Goal: Transaction & Acquisition: Book appointment/travel/reservation

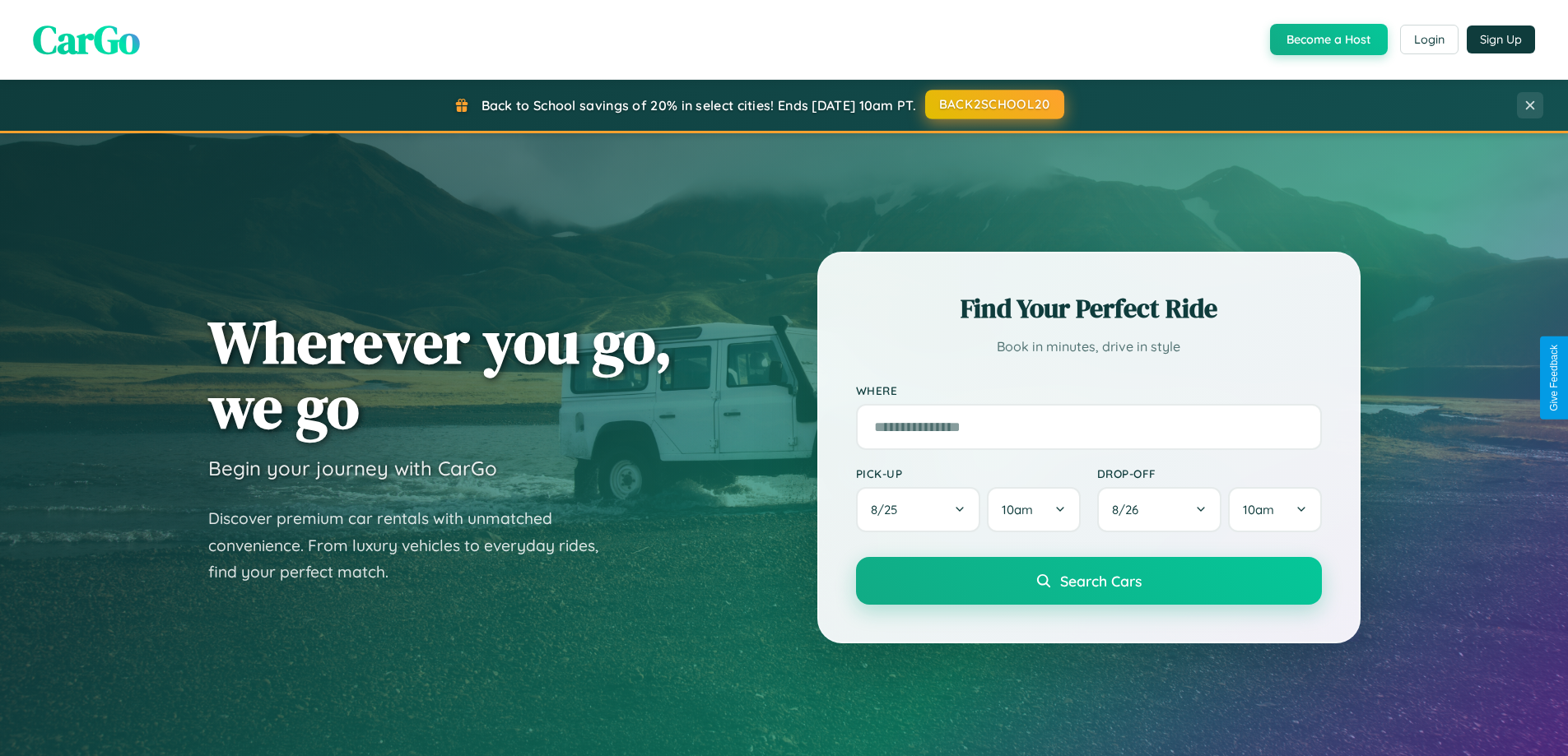
click at [994, 104] on button "BACK2SCHOOL20" at bounding box center [996, 105] width 140 height 30
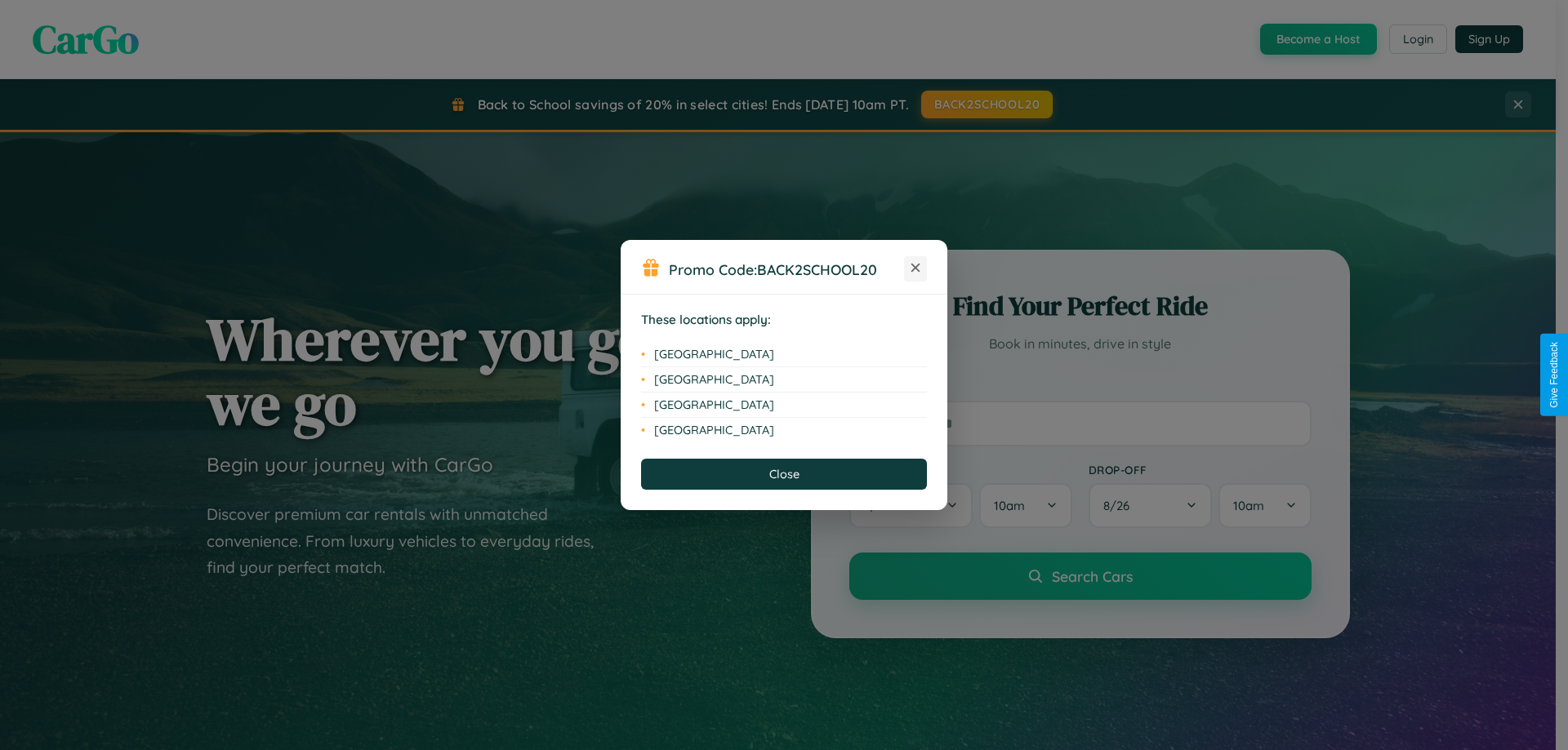
click at [916, 269] on icon at bounding box center [916, 268] width 9 height 9
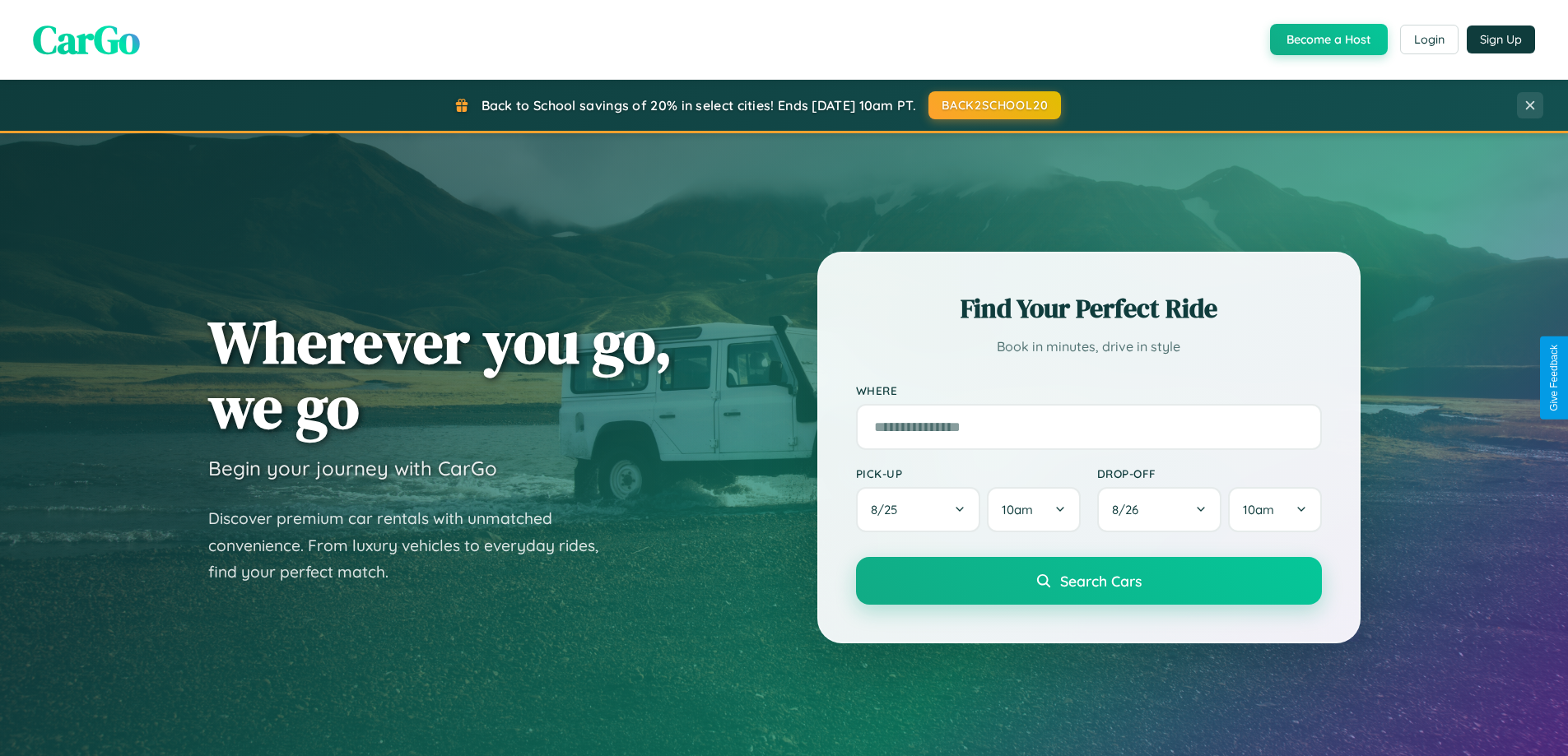
scroll to position [2644, 0]
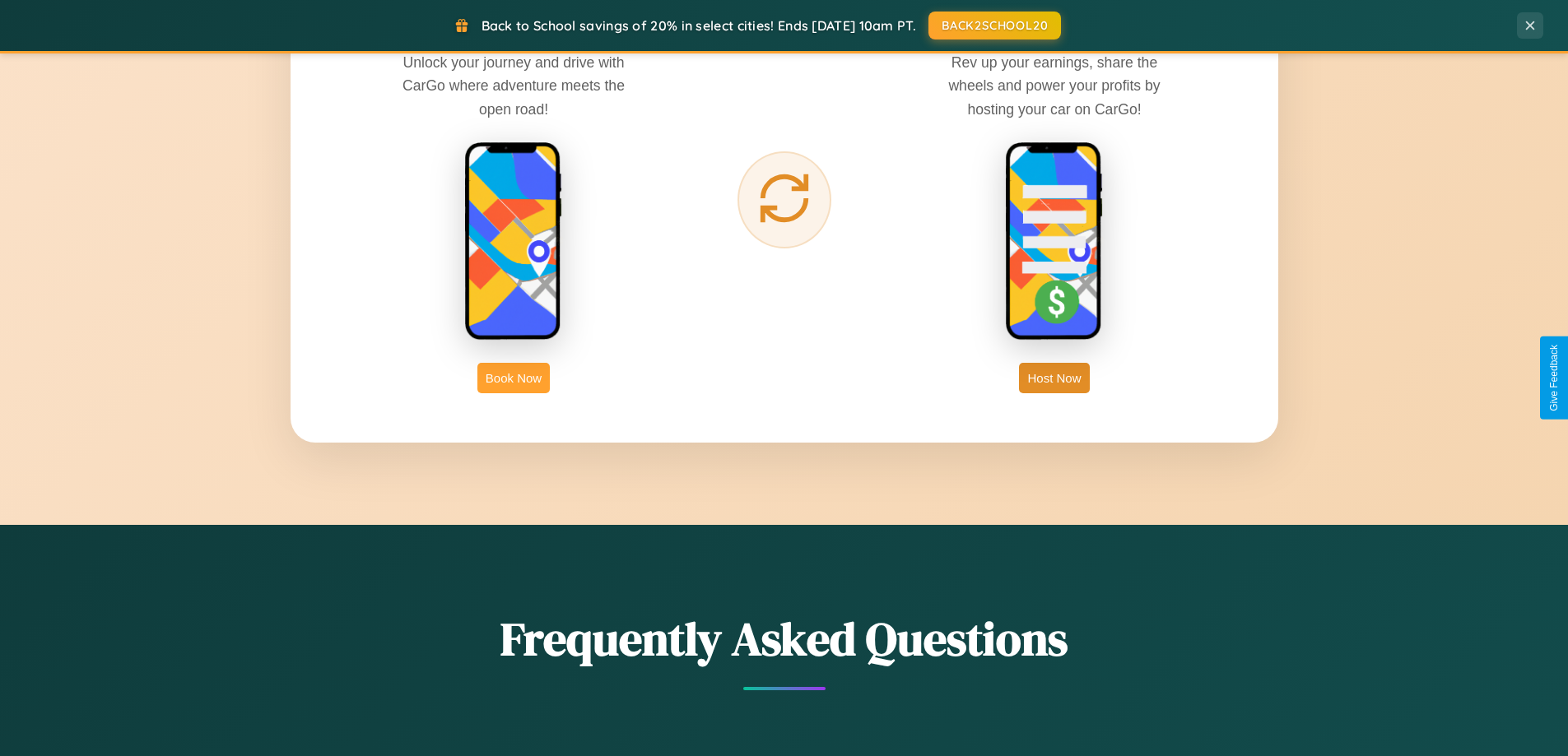
click at [514, 378] on button "Book Now" at bounding box center [514, 378] width 72 height 30
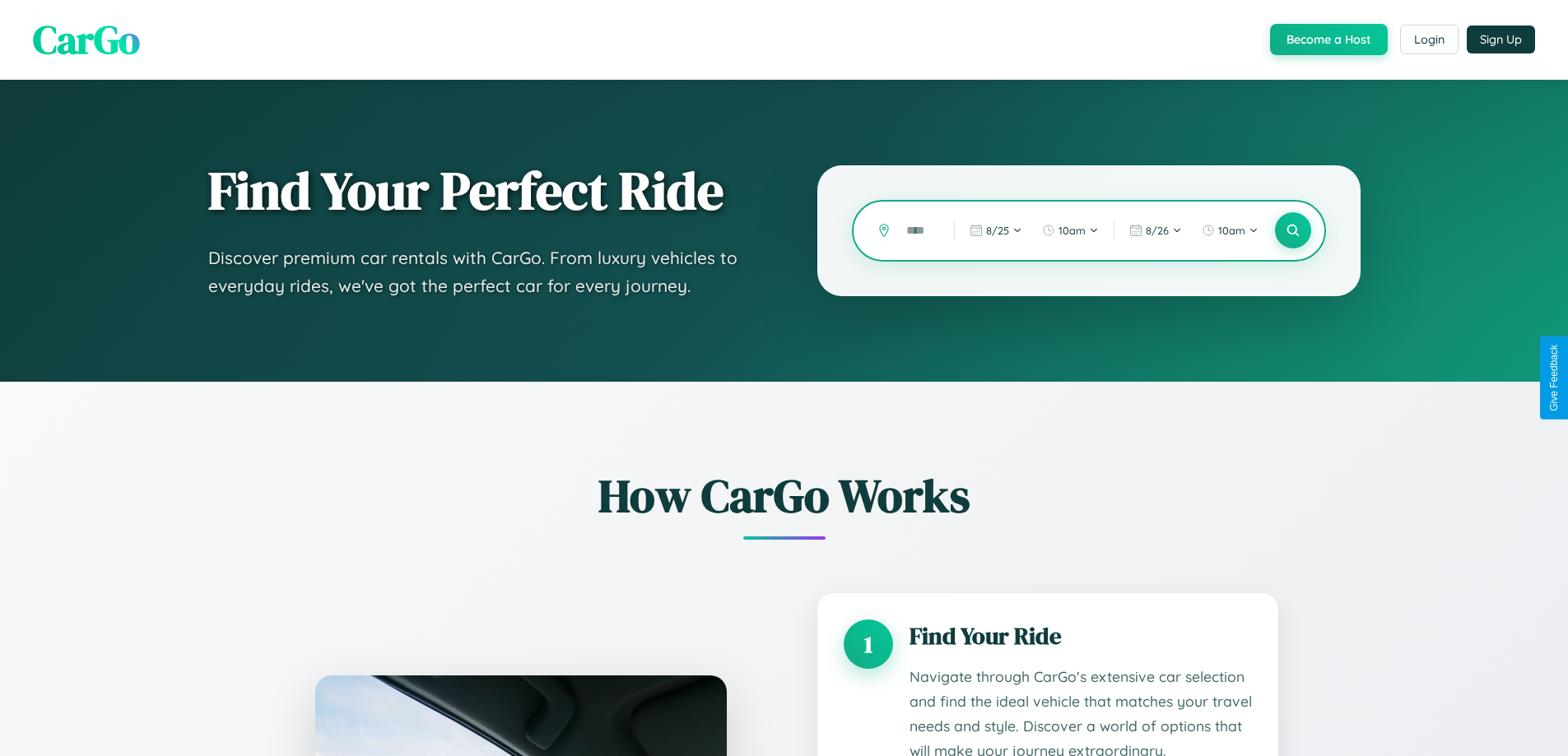
click at [918, 231] on input "text" at bounding box center [918, 231] width 40 height 29
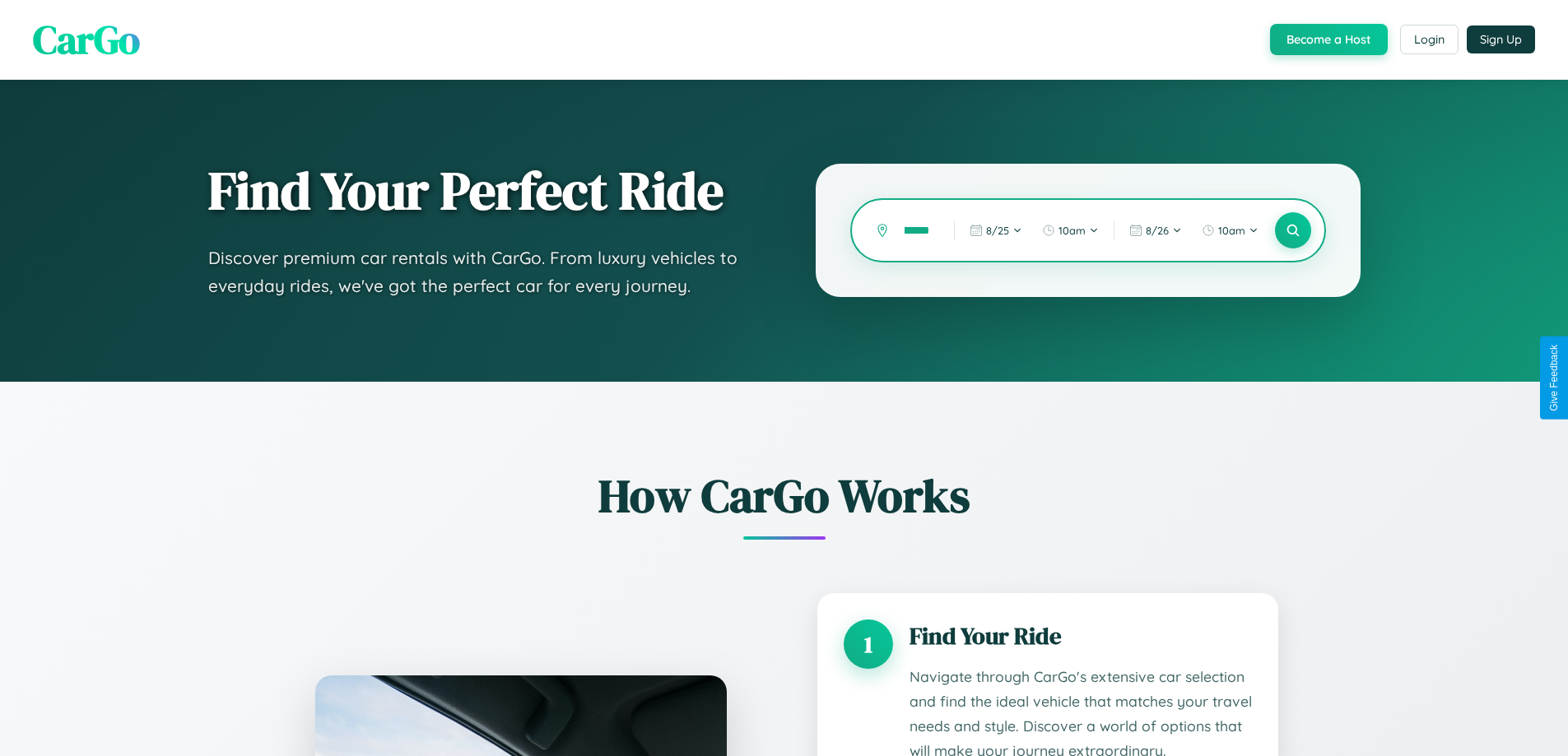
scroll to position [0, 41]
type input "*********"
click at [1292, 231] on icon at bounding box center [1293, 231] width 16 height 16
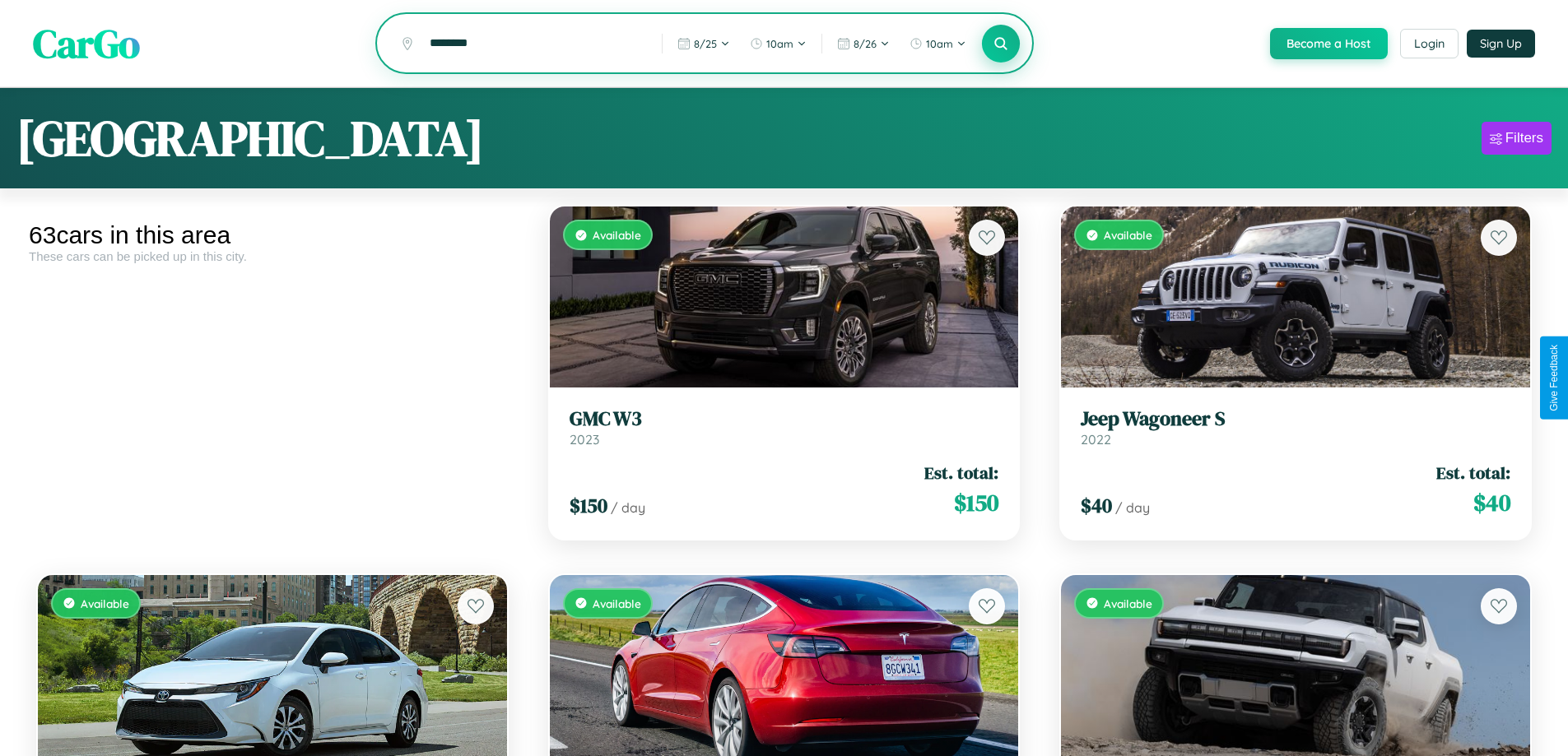
click at [1000, 44] on icon at bounding box center [1002, 43] width 16 height 16
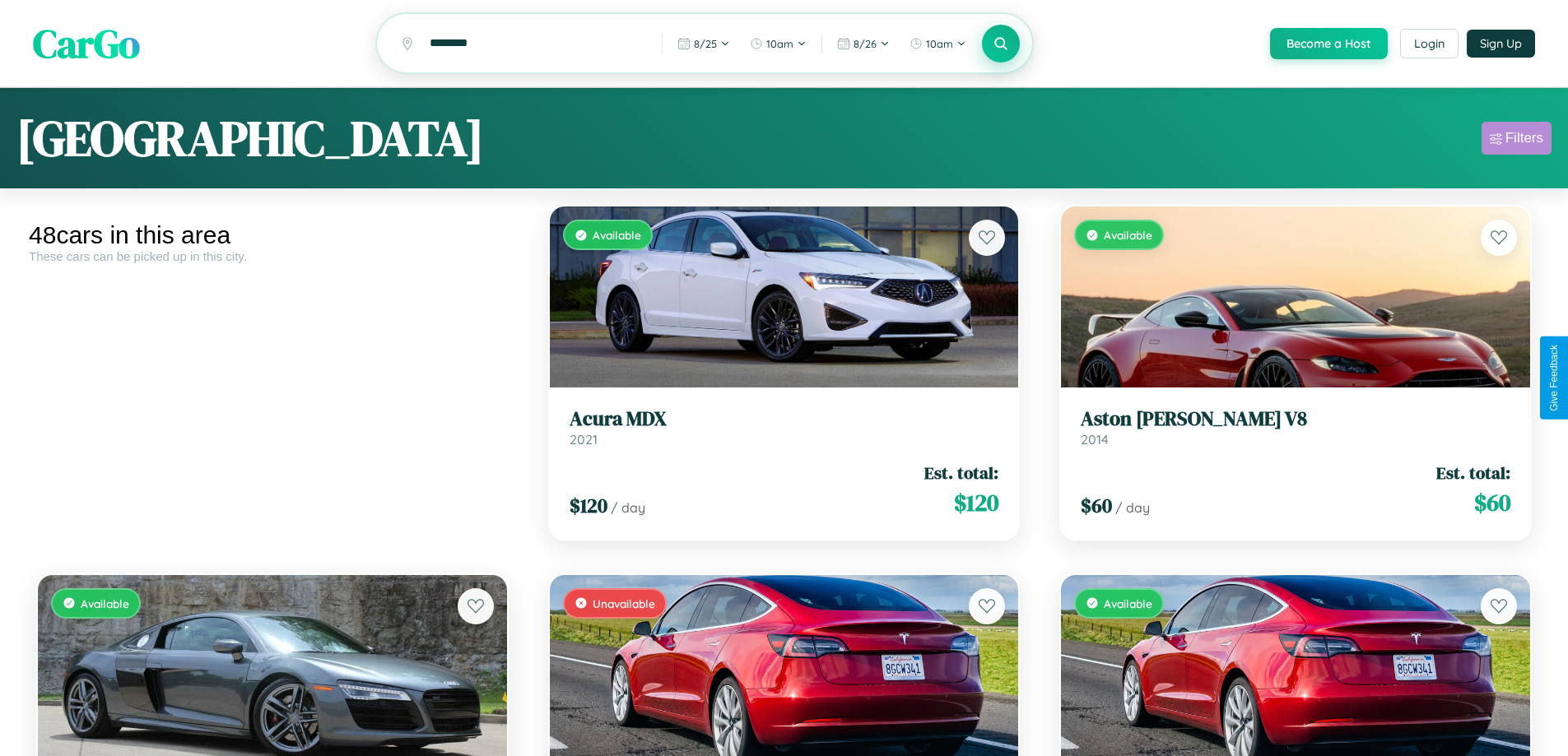
click at [1517, 140] on div "Filters" at bounding box center [1525, 138] width 38 height 17
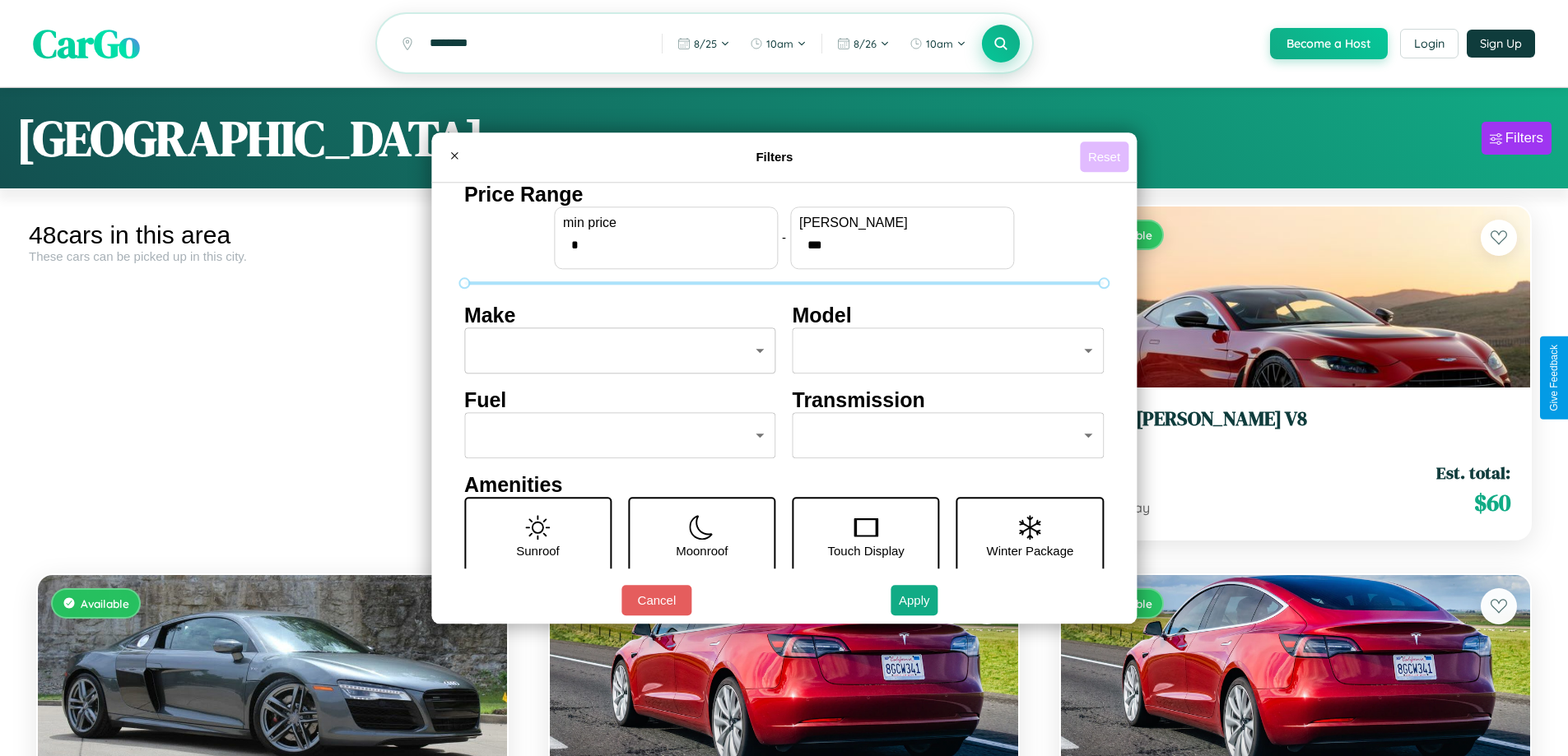
click at [1107, 156] on button "Reset" at bounding box center [1104, 156] width 49 height 30
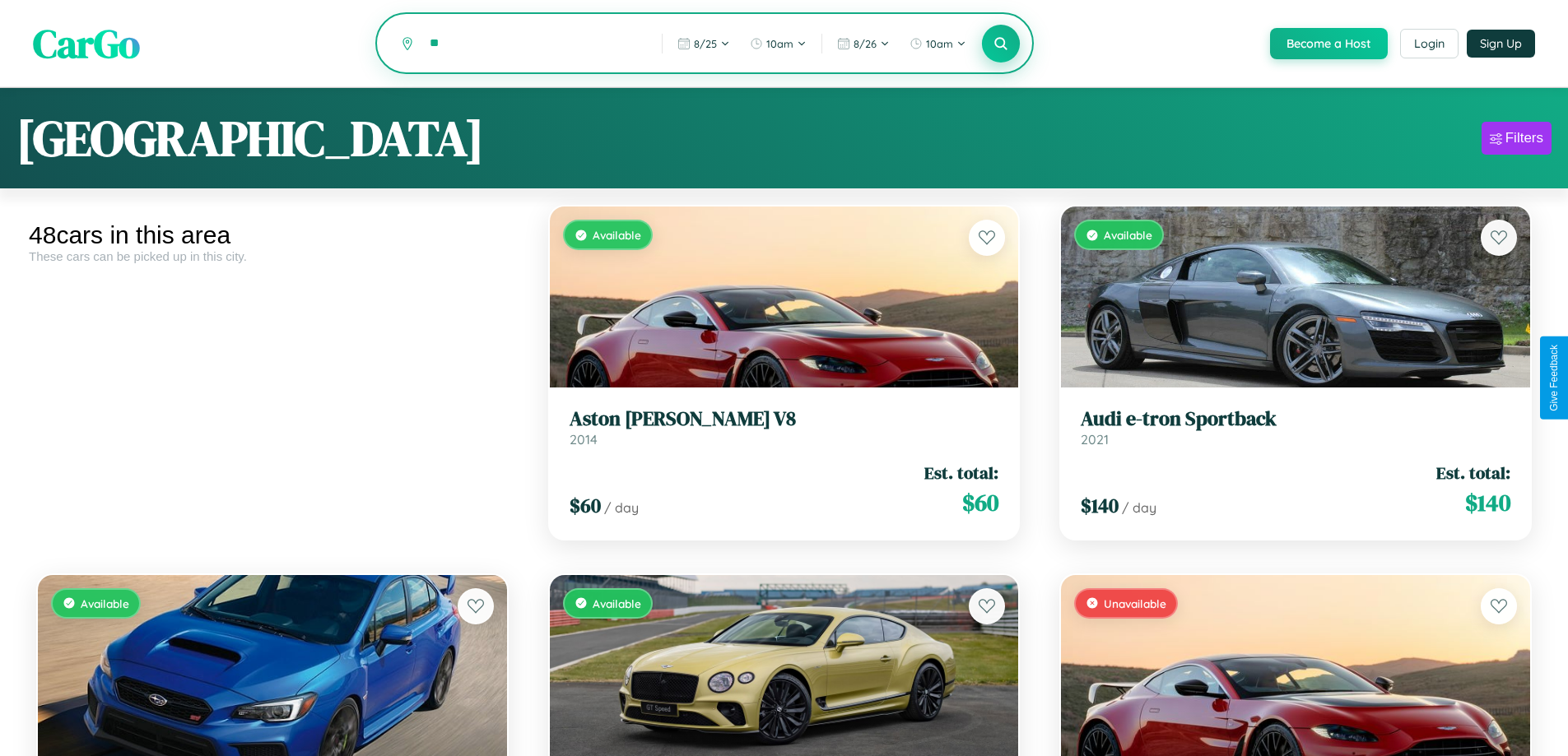
type input "*"
type input "********"
click at [1000, 44] on icon at bounding box center [1002, 43] width 16 height 16
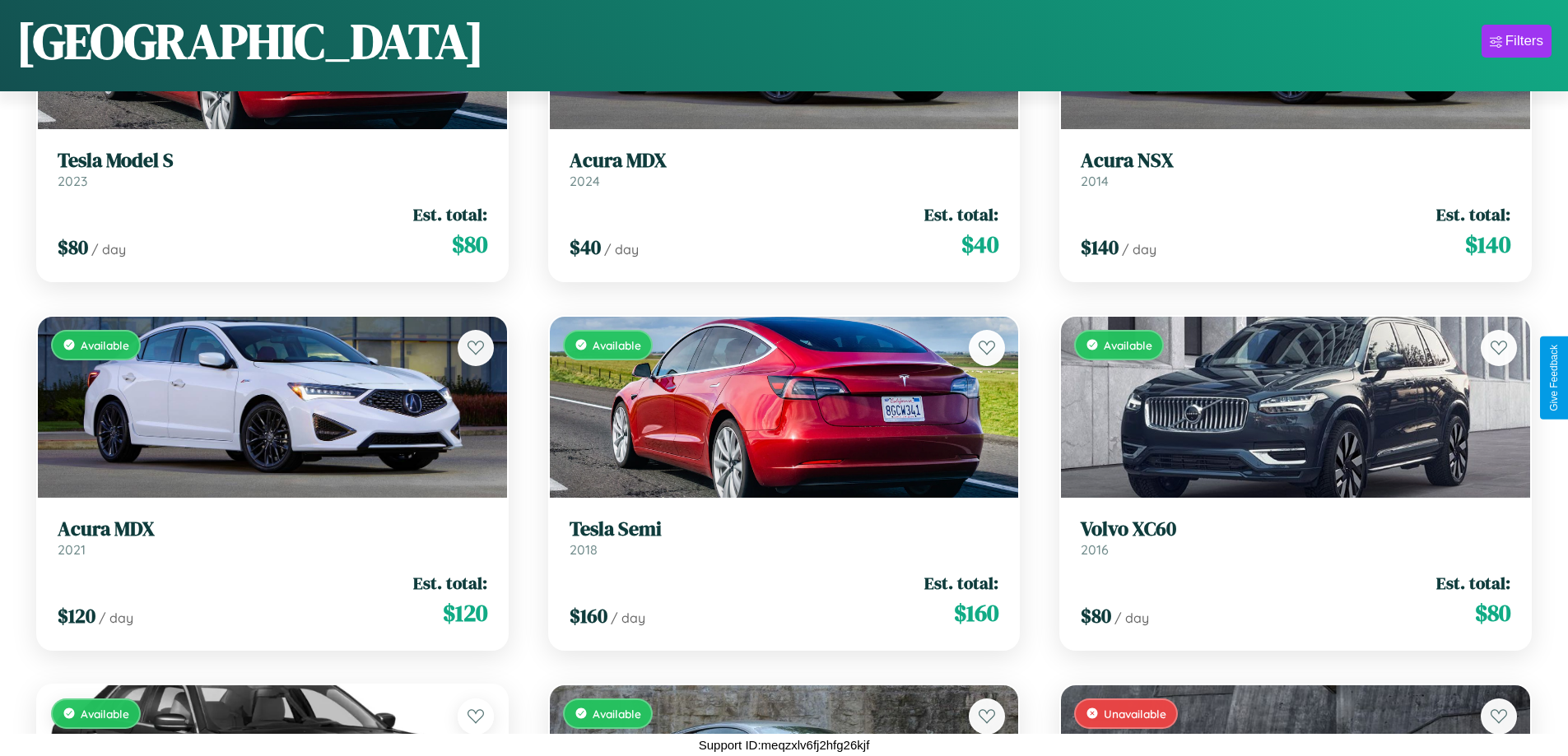
scroll to position [3917, 0]
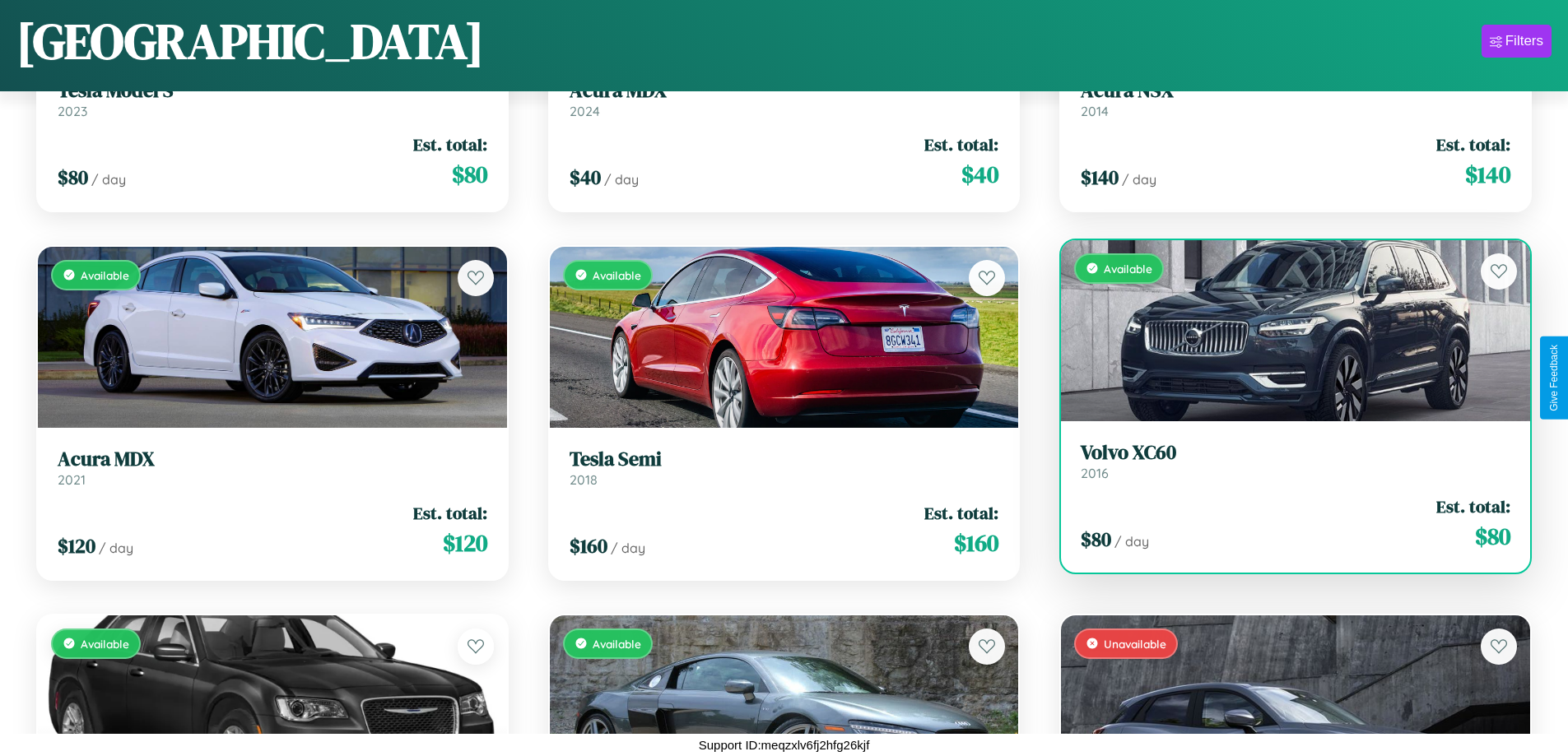
click at [1285, 330] on div "Available" at bounding box center [1295, 330] width 469 height 181
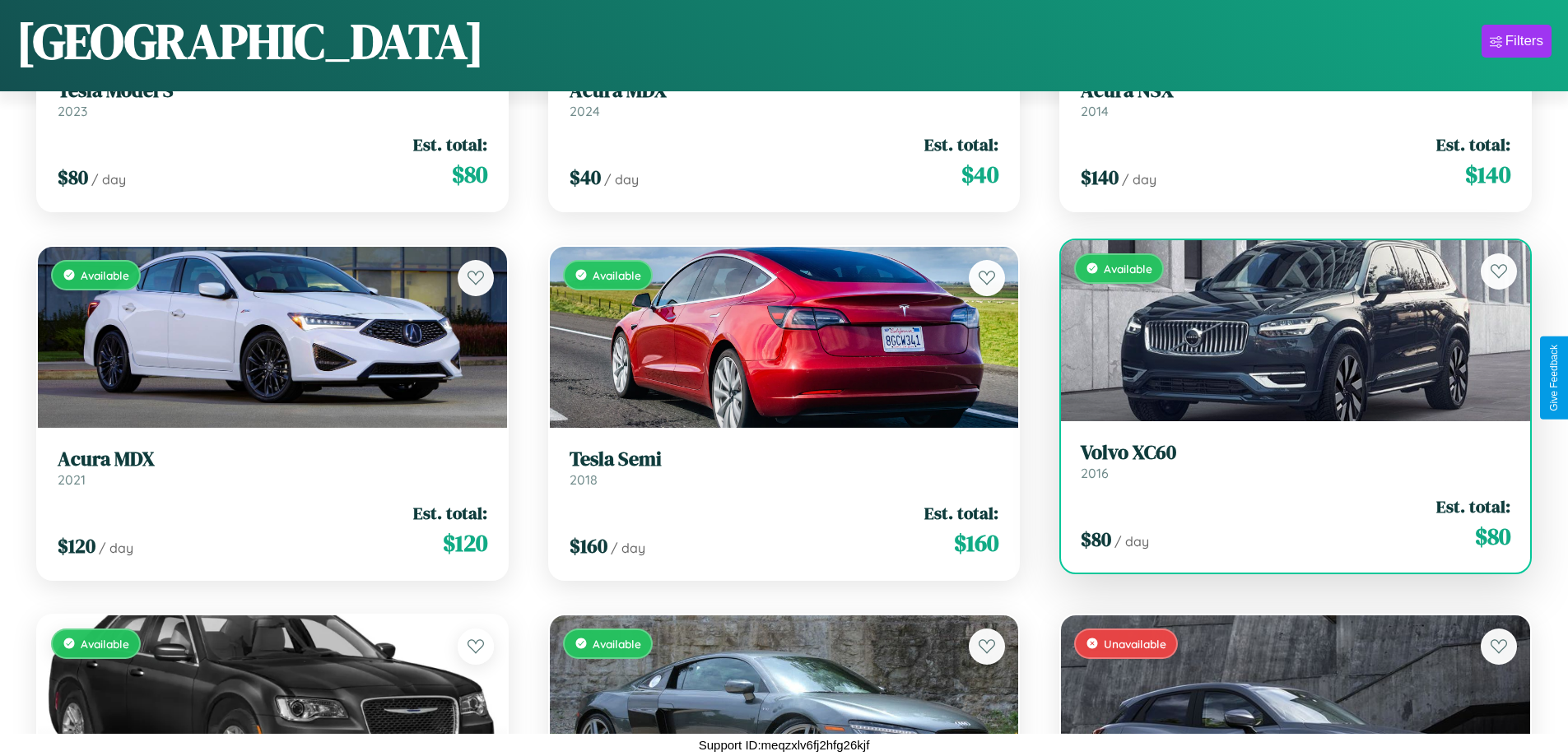
click at [1285, 330] on div "Available" at bounding box center [1295, 330] width 469 height 181
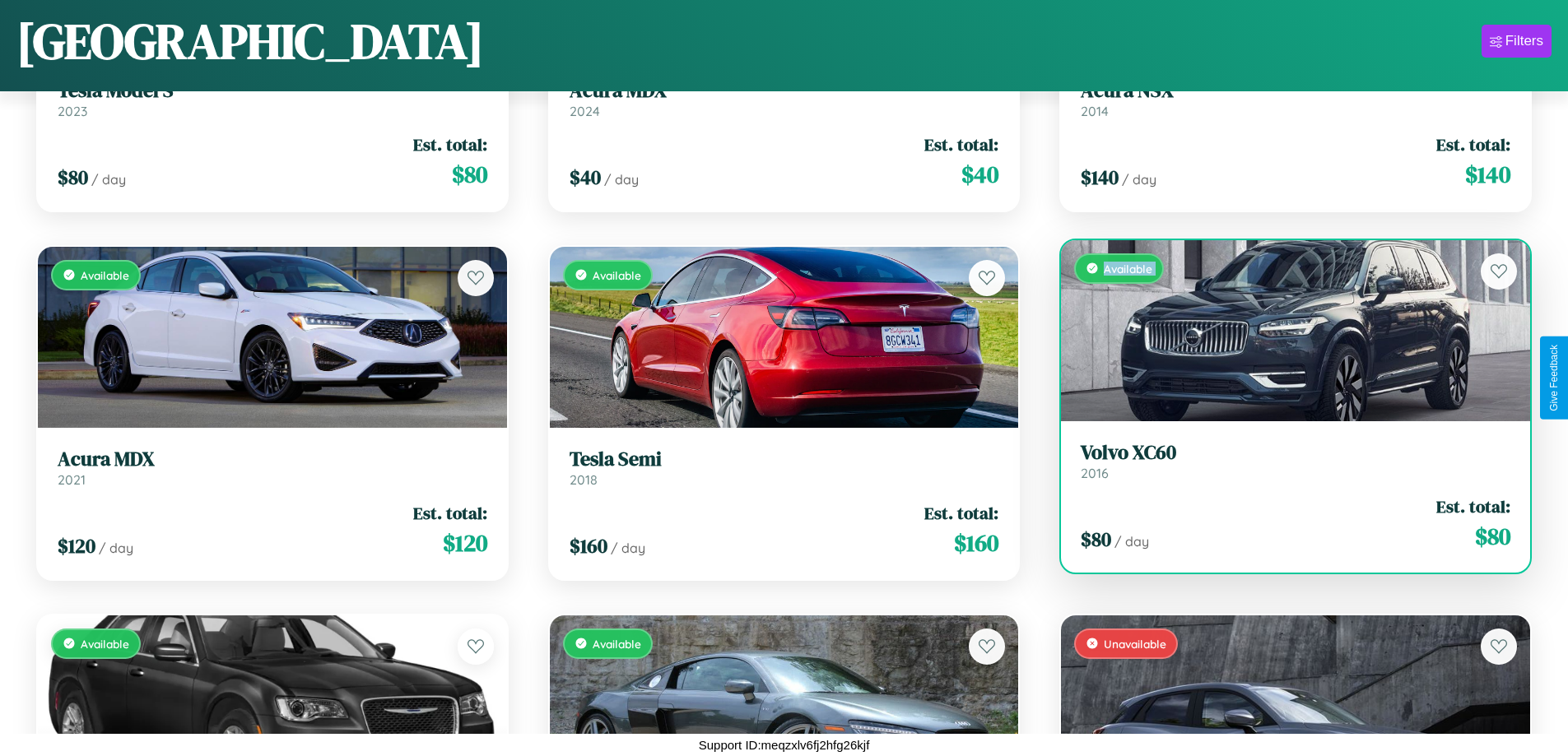
click at [1285, 330] on div "Available" at bounding box center [1295, 330] width 469 height 181
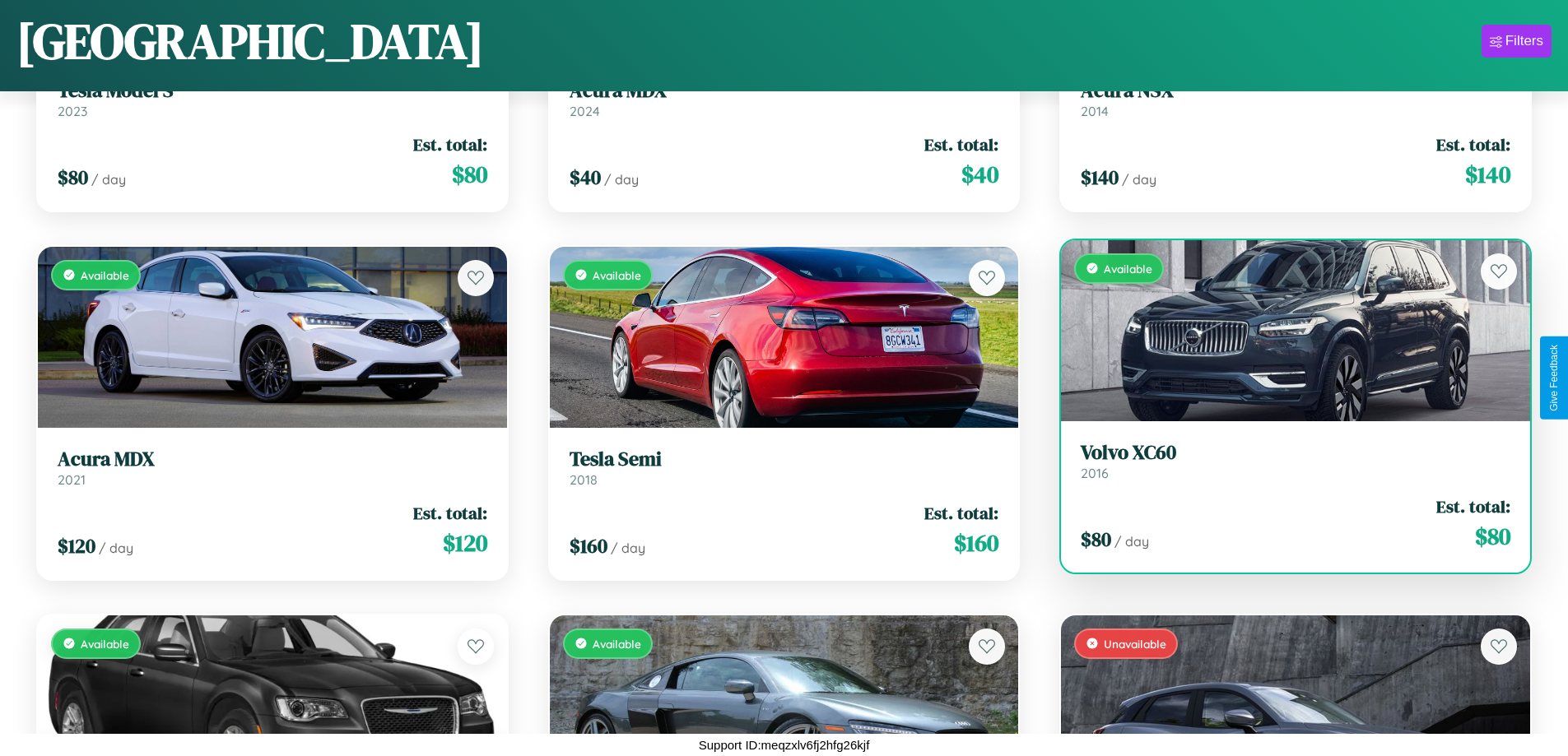
click at [1285, 330] on div "Available" at bounding box center [1295, 330] width 469 height 181
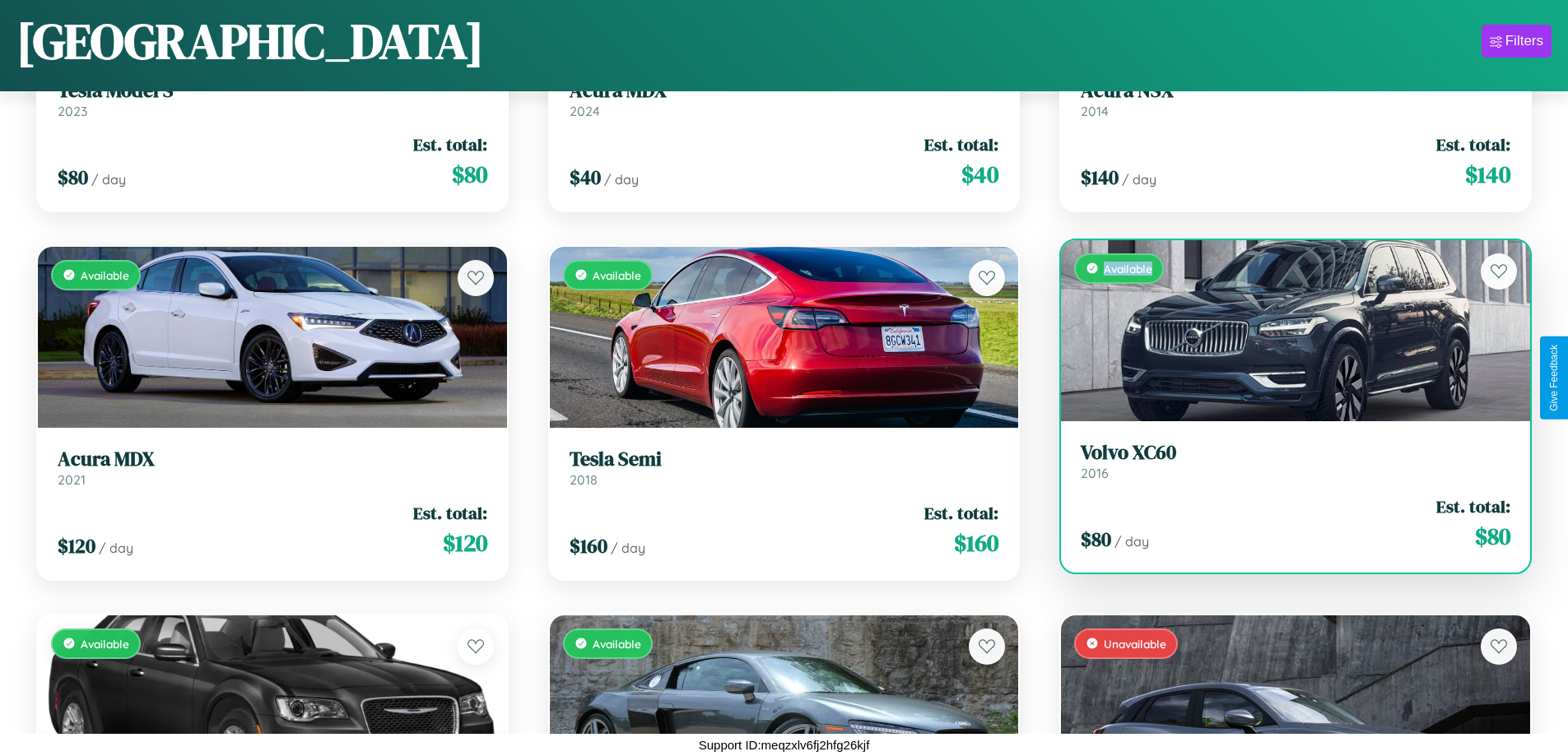
click at [1285, 330] on div "Available" at bounding box center [1295, 330] width 469 height 181
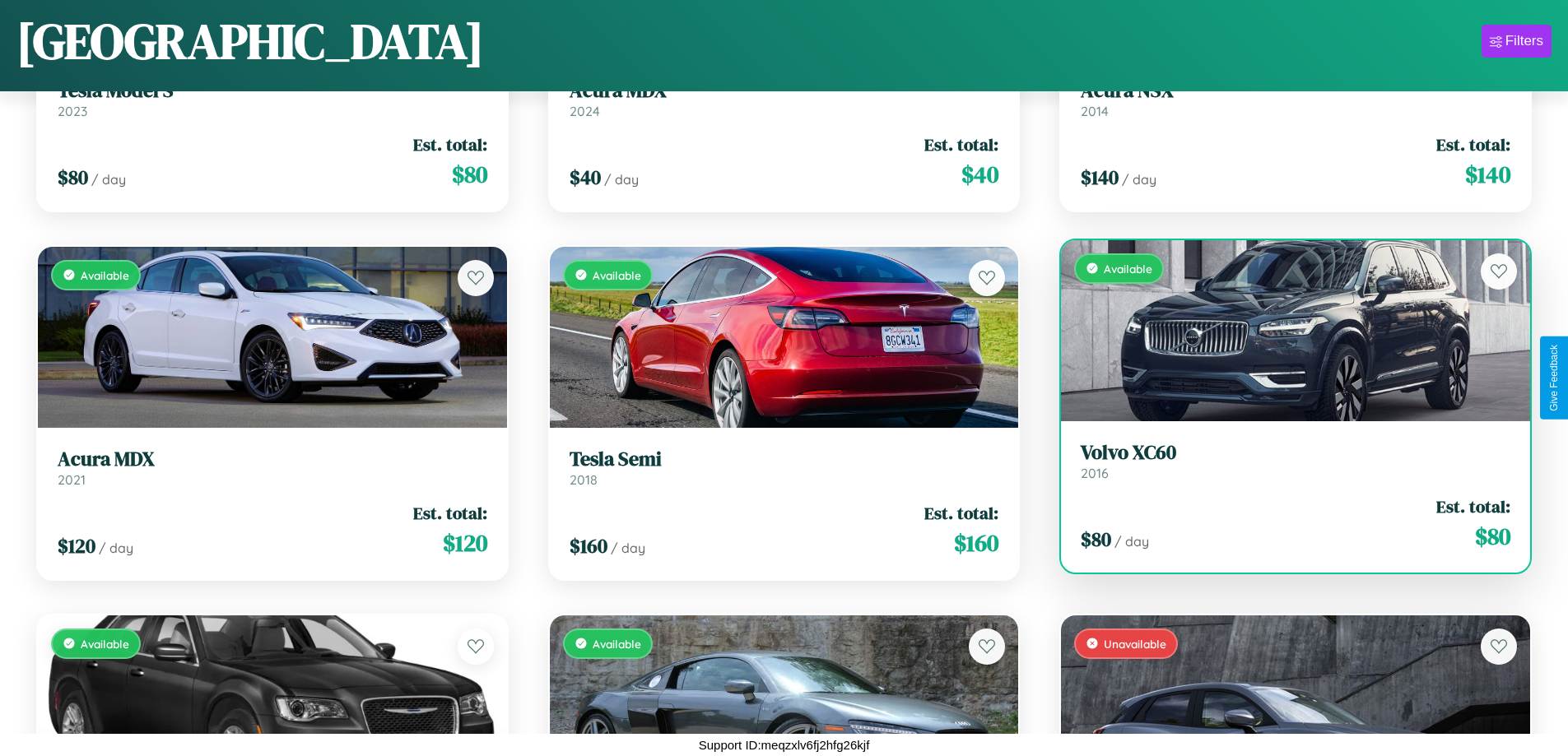
click at [1285, 461] on h3 "Volvo XC60" at bounding box center [1296, 453] width 429 height 24
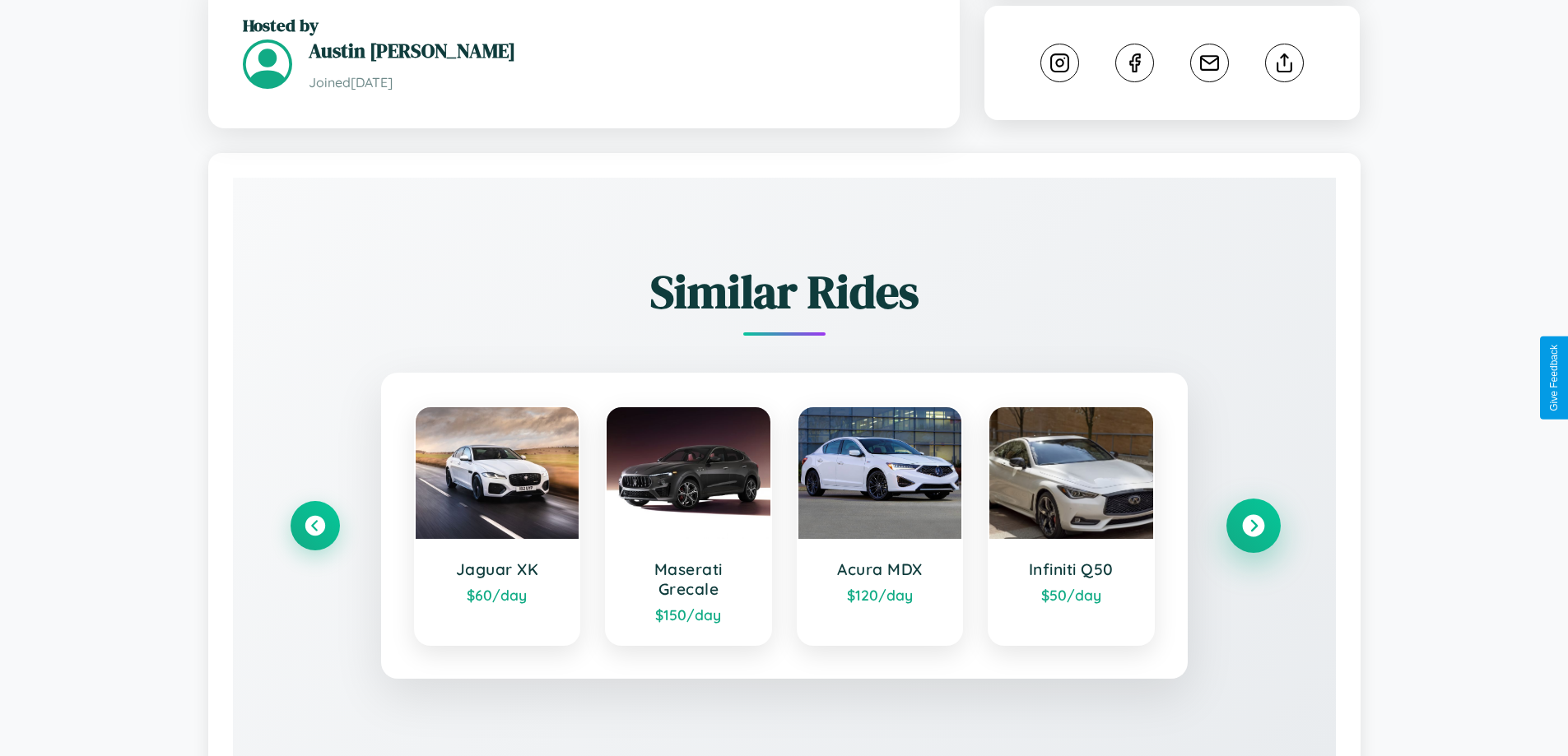
scroll to position [925, 0]
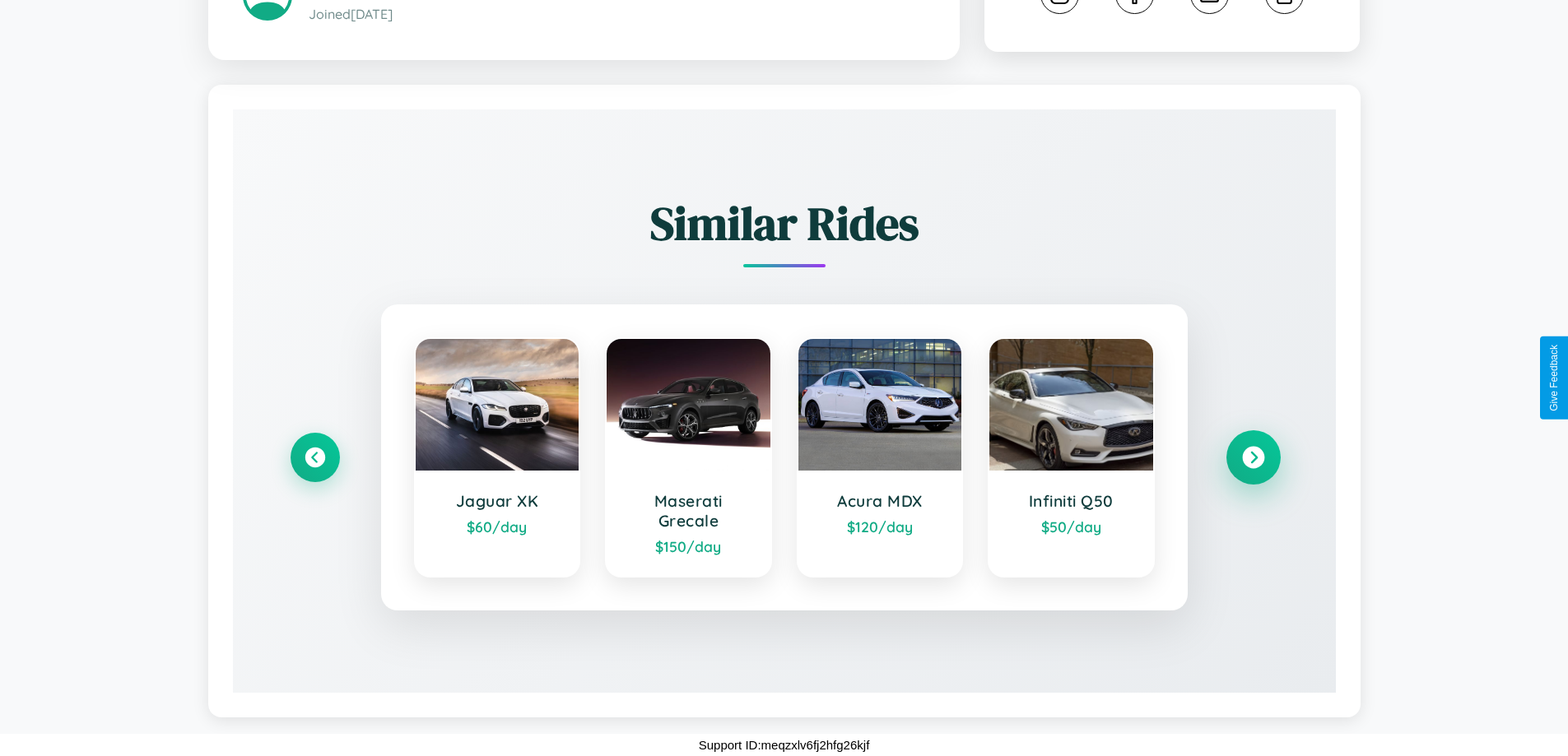
click at [1253, 457] on icon at bounding box center [1253, 457] width 22 height 22
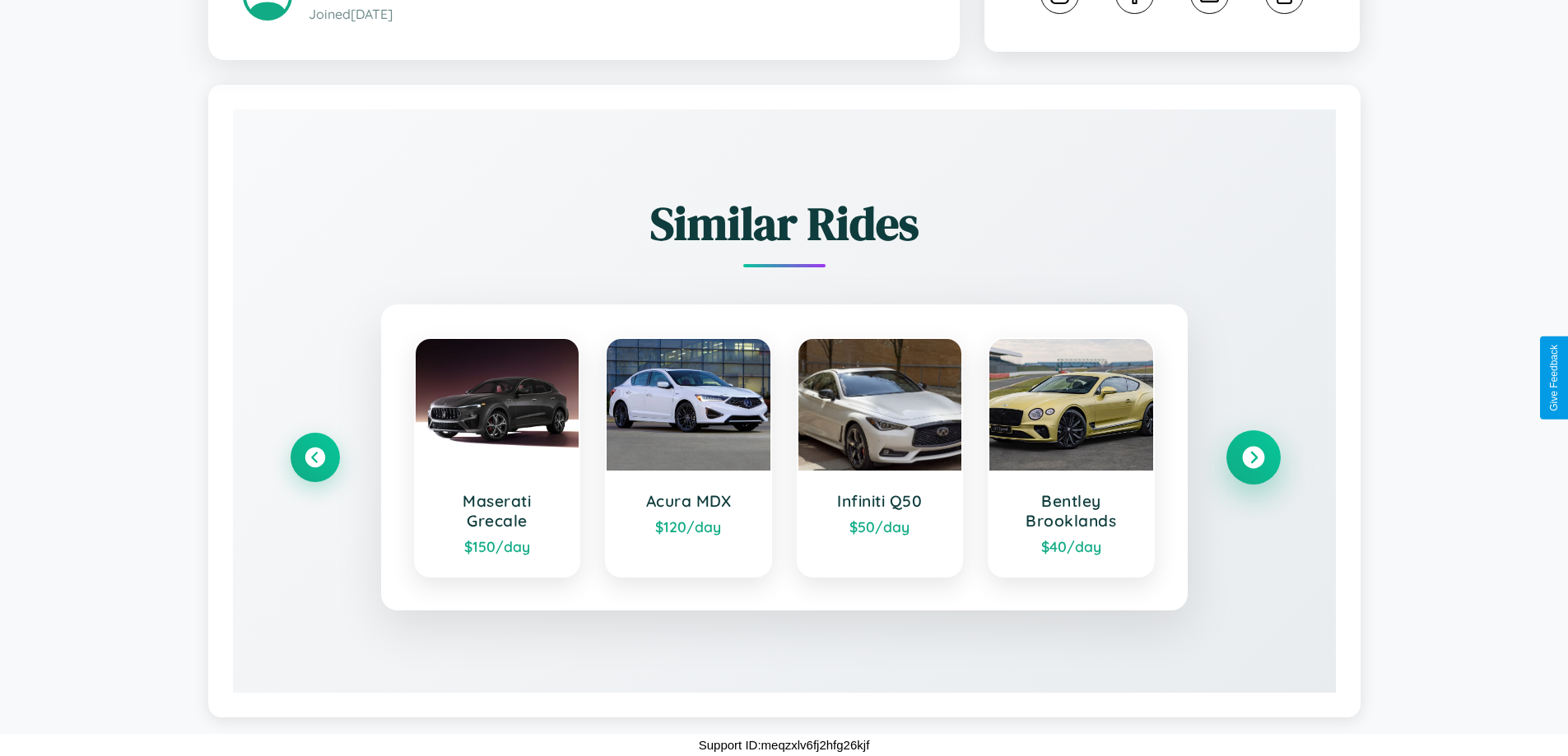
click at [1253, 457] on icon at bounding box center [1253, 457] width 22 height 22
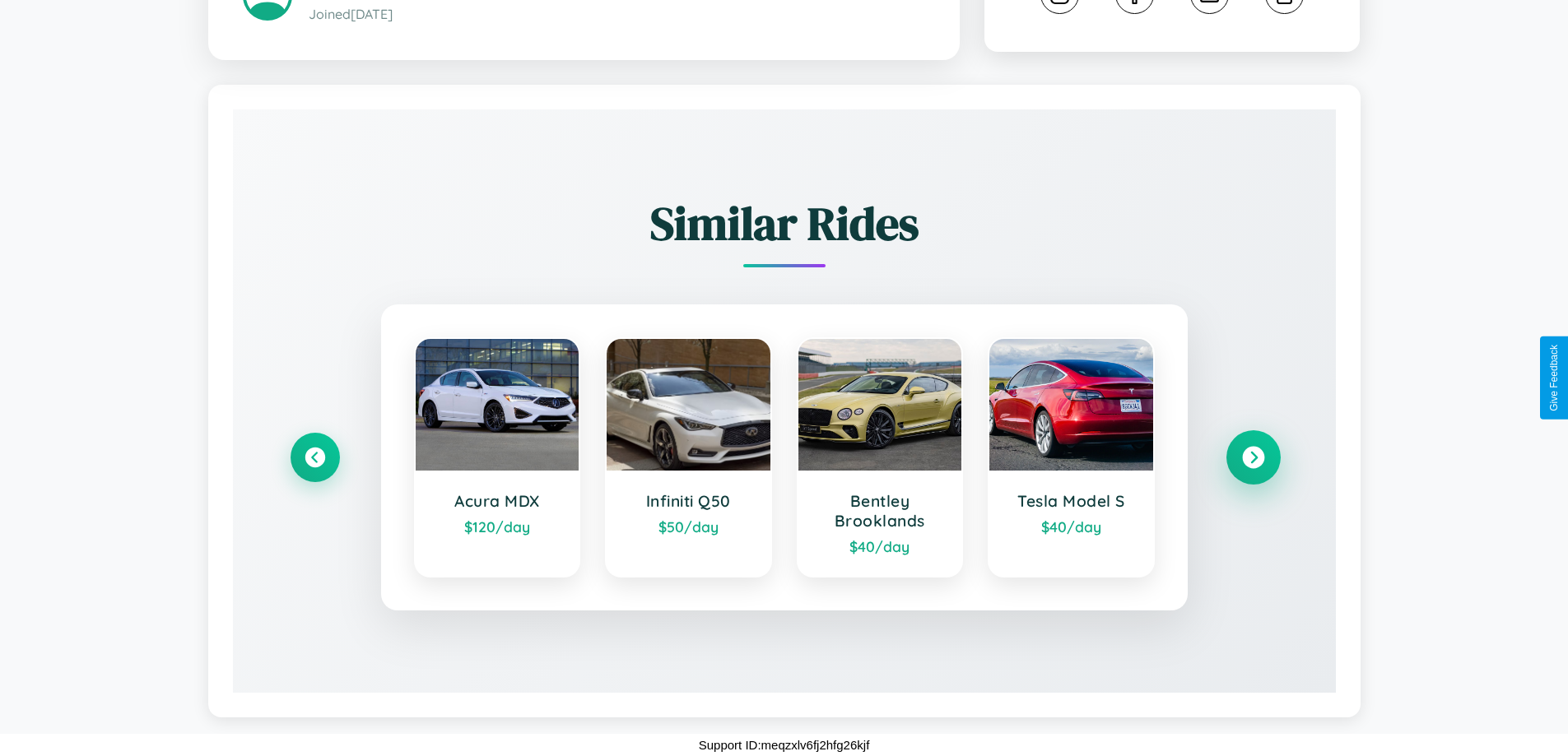
click at [1253, 457] on icon at bounding box center [1253, 457] width 22 height 22
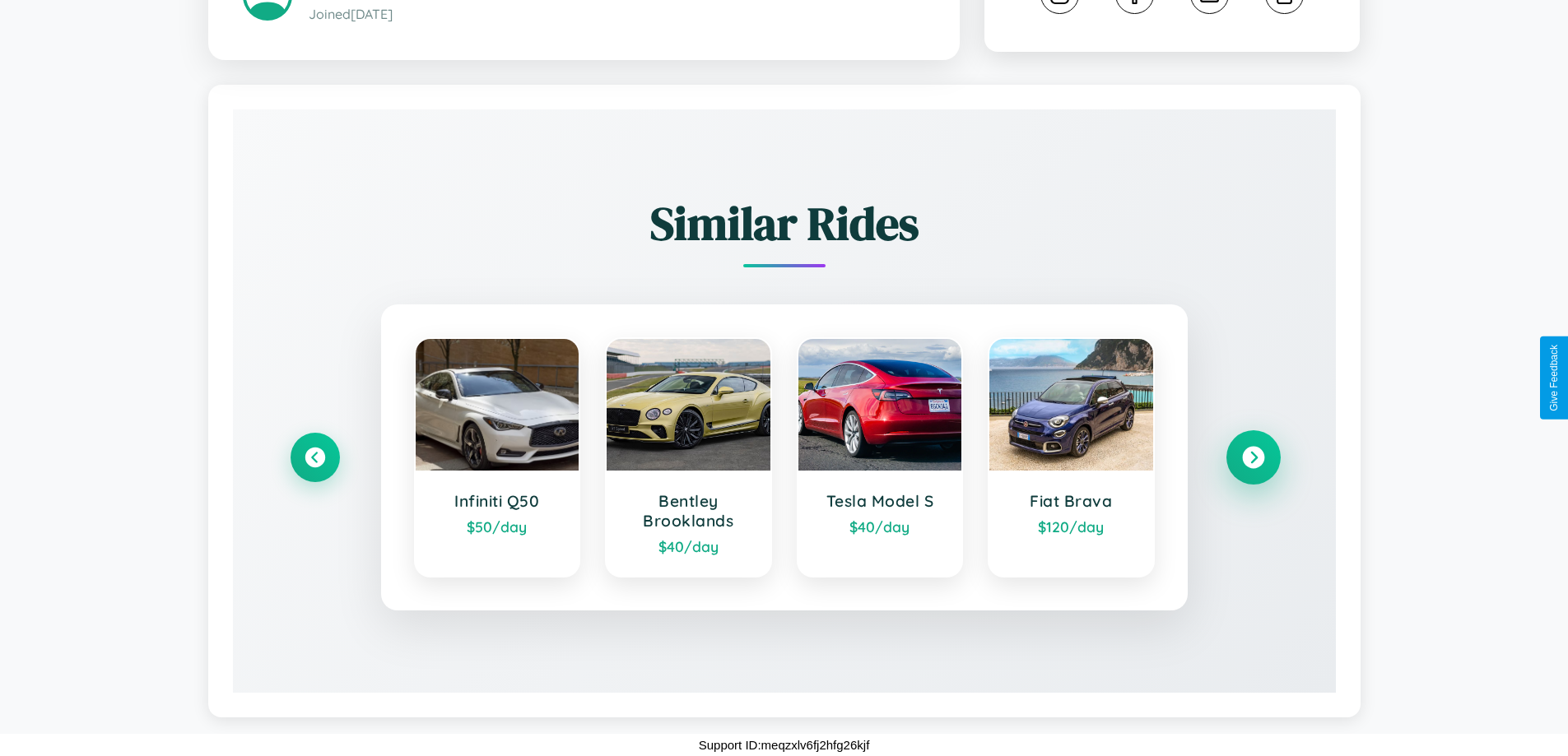
click at [1253, 457] on icon at bounding box center [1253, 457] width 22 height 22
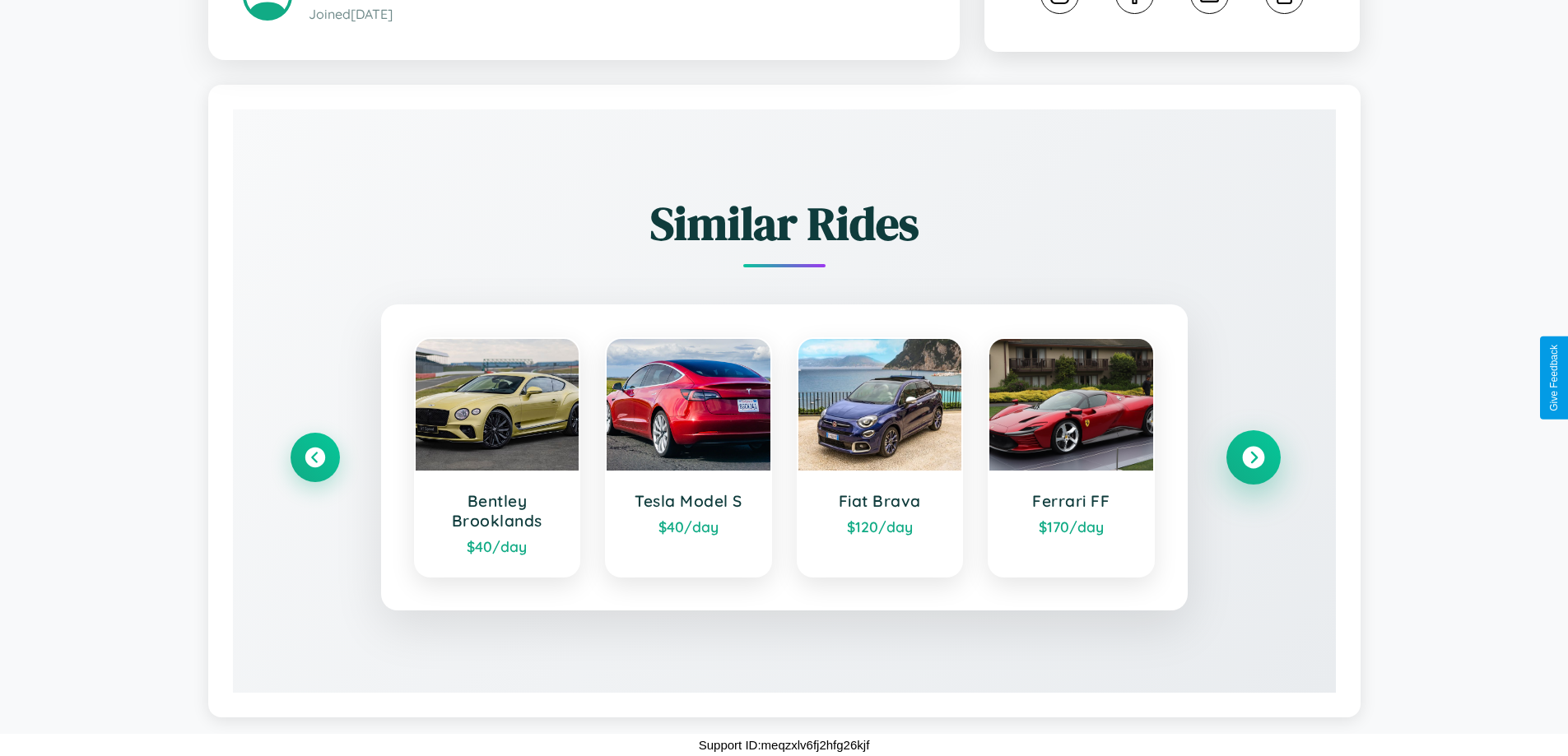
click at [1253, 457] on icon at bounding box center [1253, 457] width 22 height 22
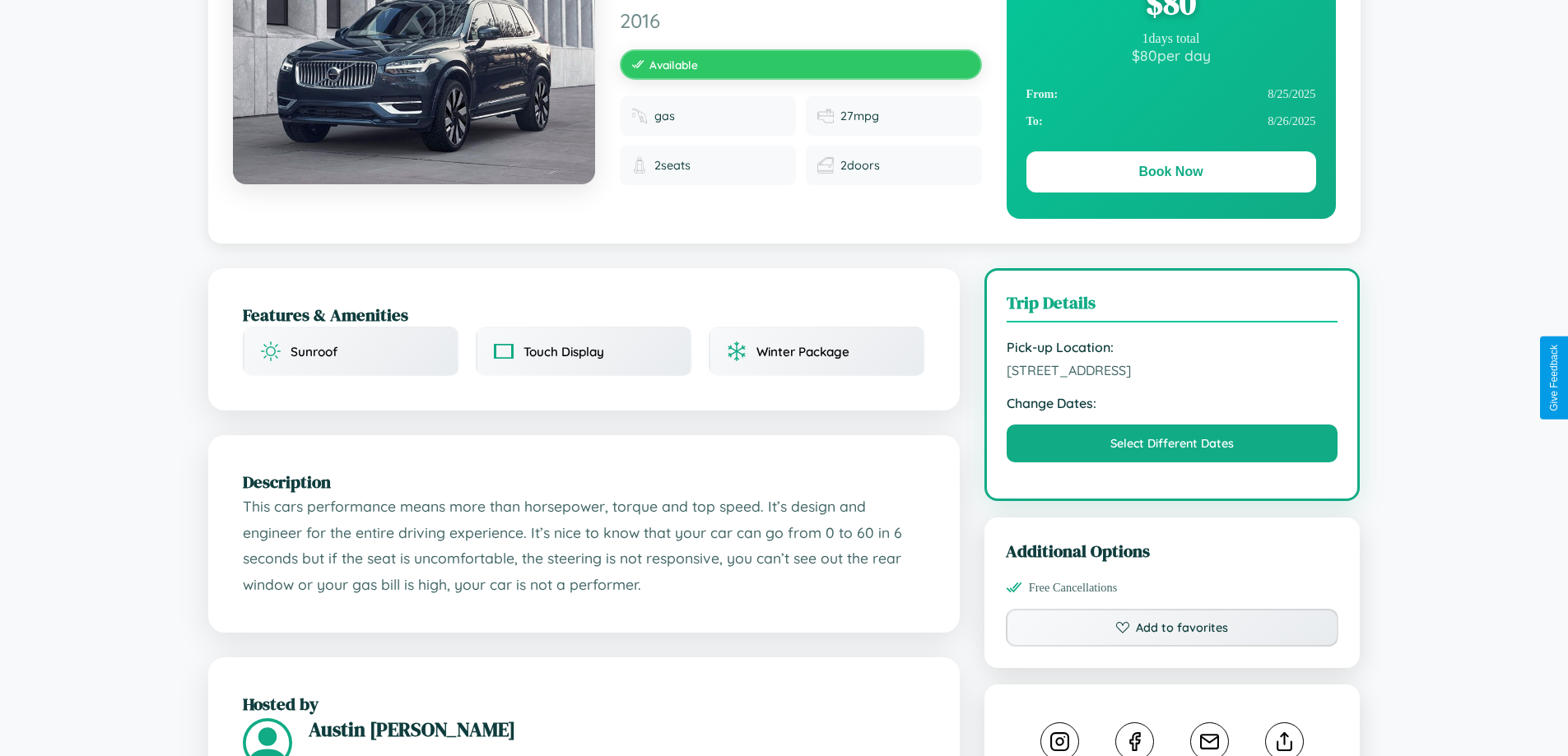
scroll to position [170, 0]
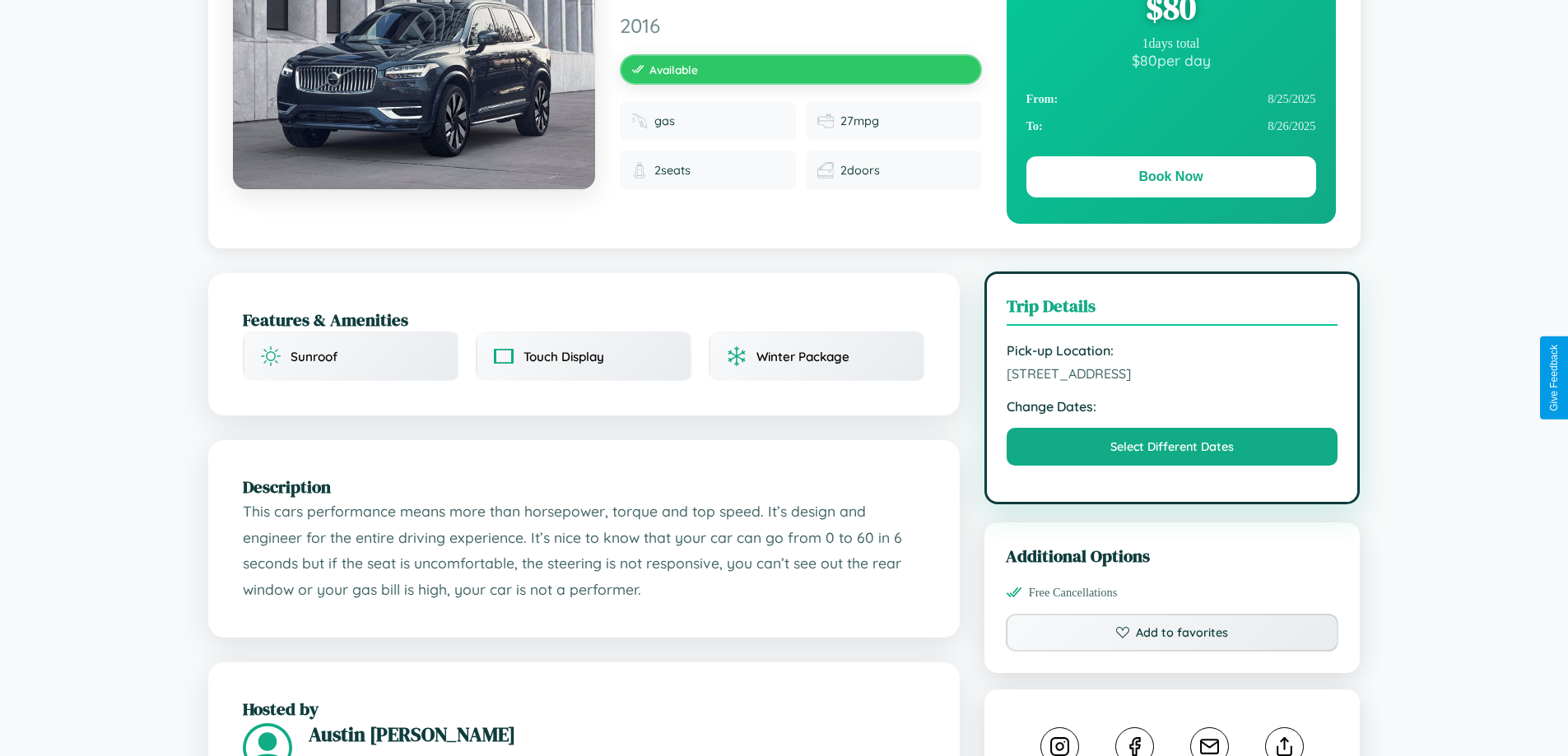
click at [1172, 376] on span "[STREET_ADDRESS]" at bounding box center [1173, 374] width 332 height 17
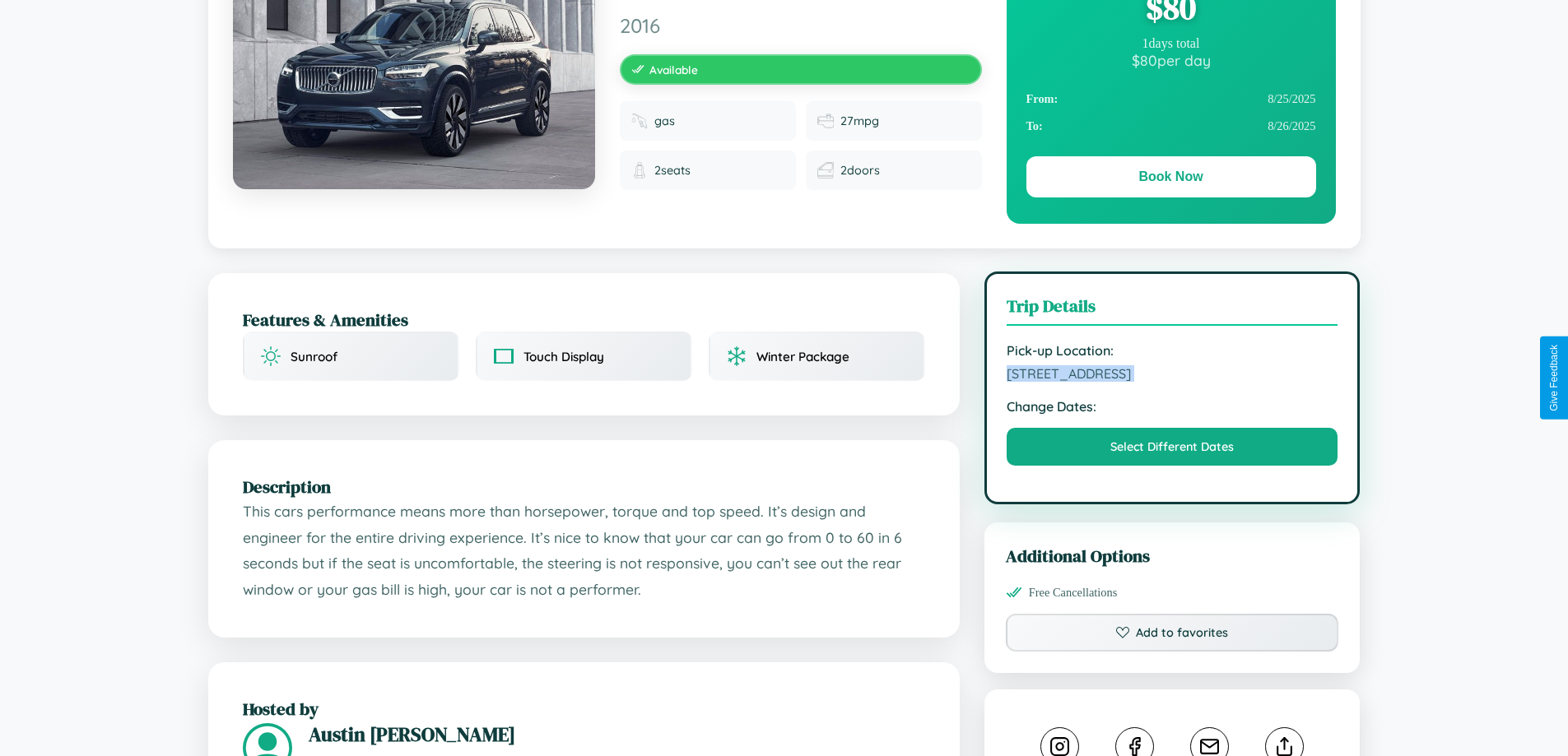
click at [1172, 376] on span "[STREET_ADDRESS]" at bounding box center [1173, 374] width 332 height 17
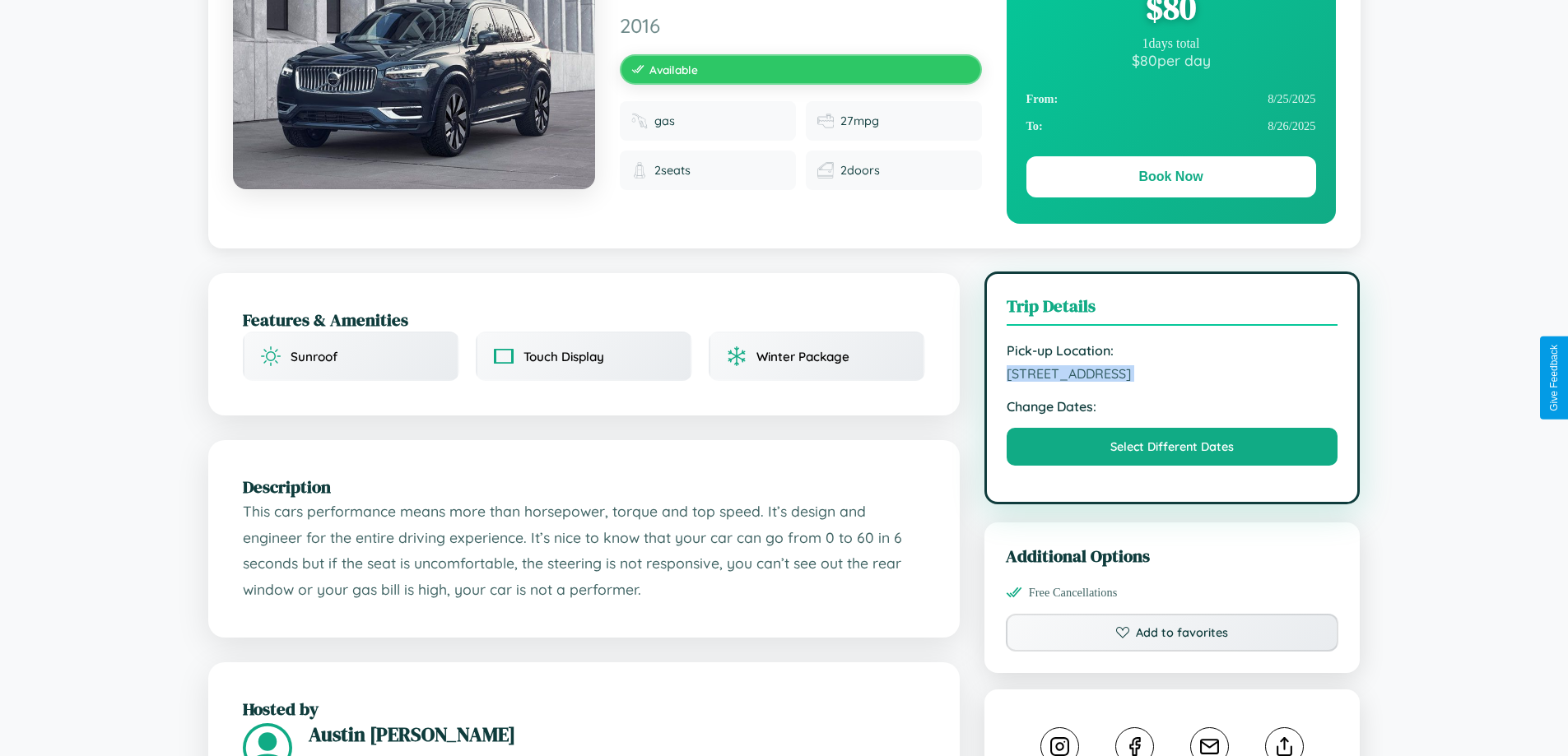
click at [1172, 376] on span "[STREET_ADDRESS]" at bounding box center [1173, 374] width 332 height 17
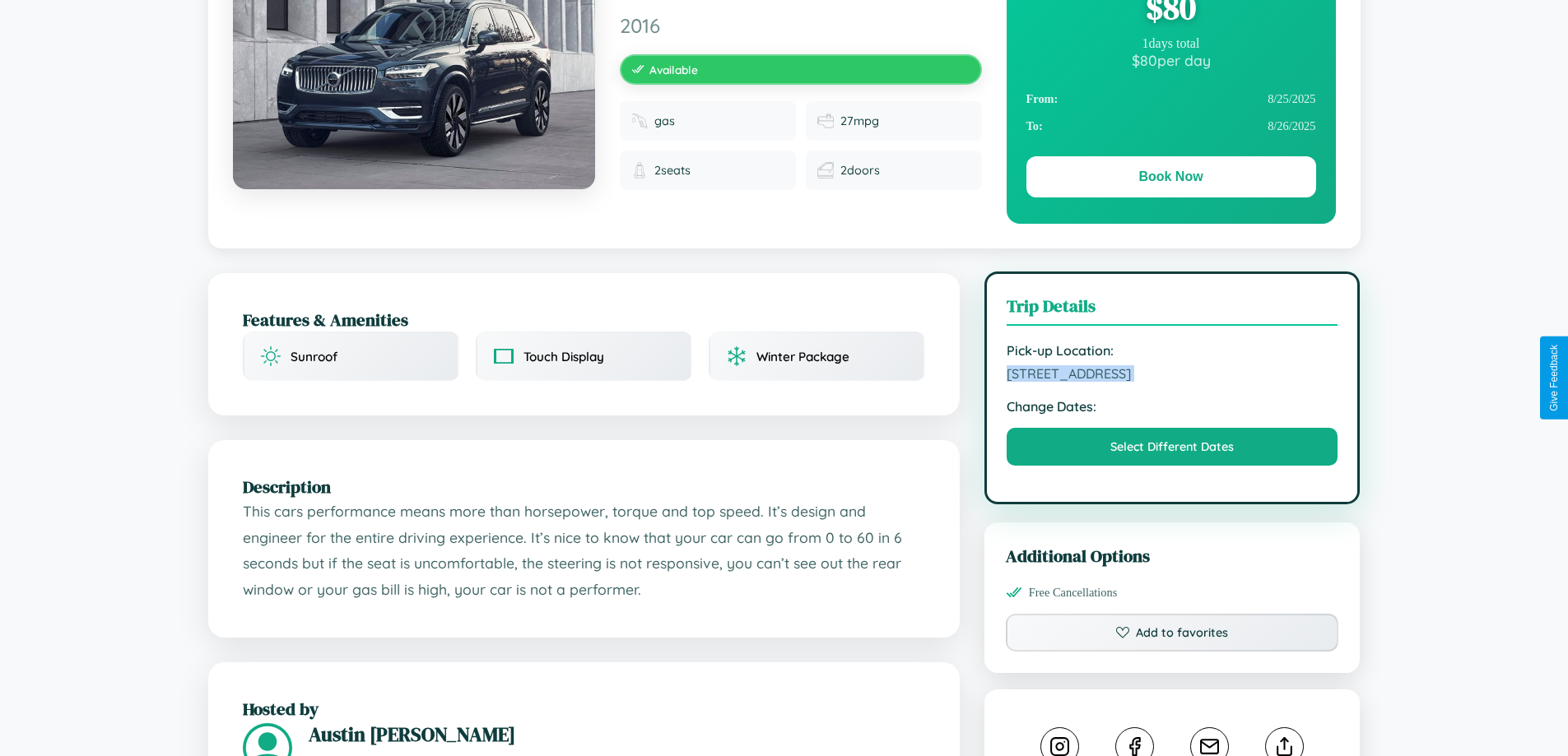
click at [1172, 376] on span "[STREET_ADDRESS]" at bounding box center [1173, 374] width 332 height 17
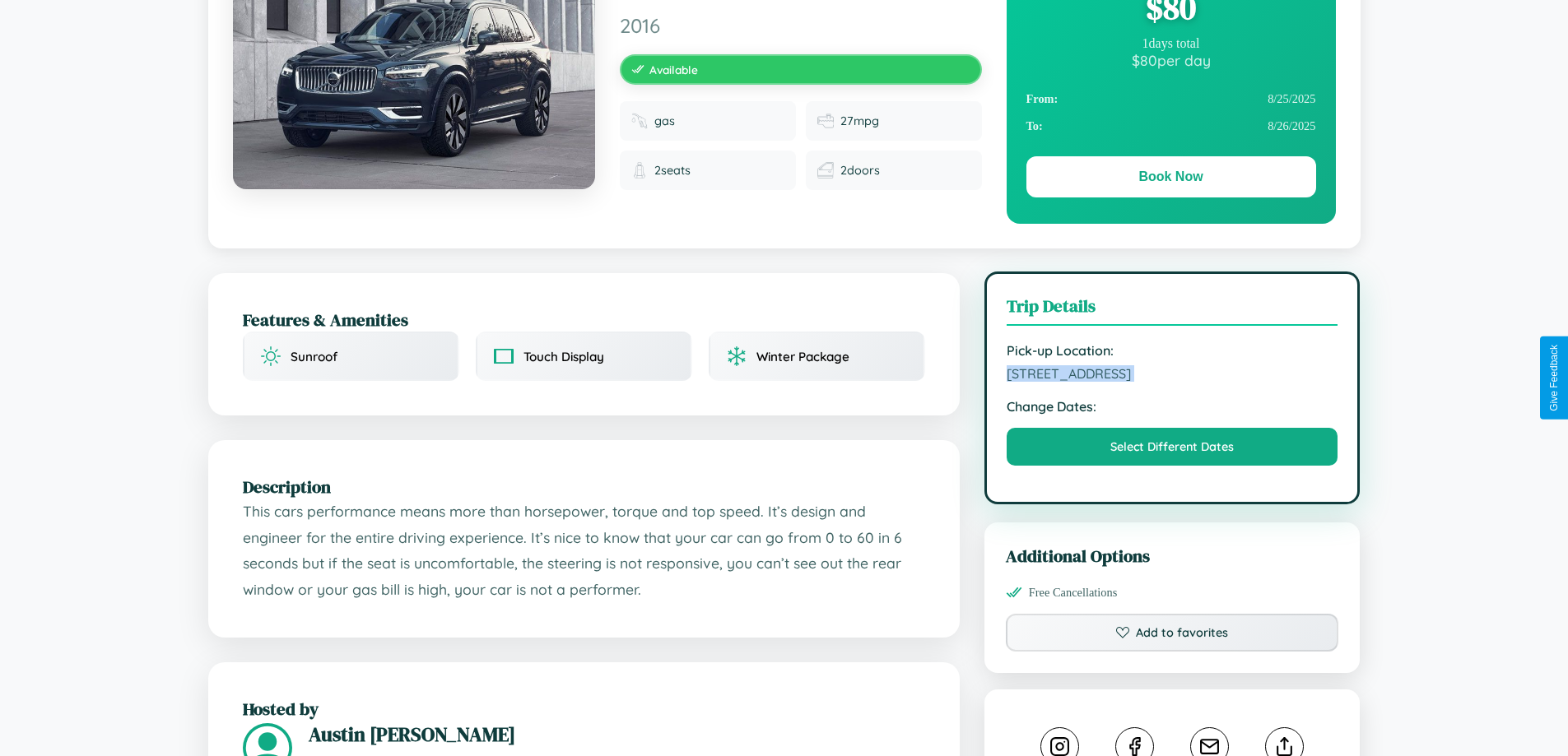
click at [1172, 376] on span "[STREET_ADDRESS]" at bounding box center [1173, 374] width 332 height 17
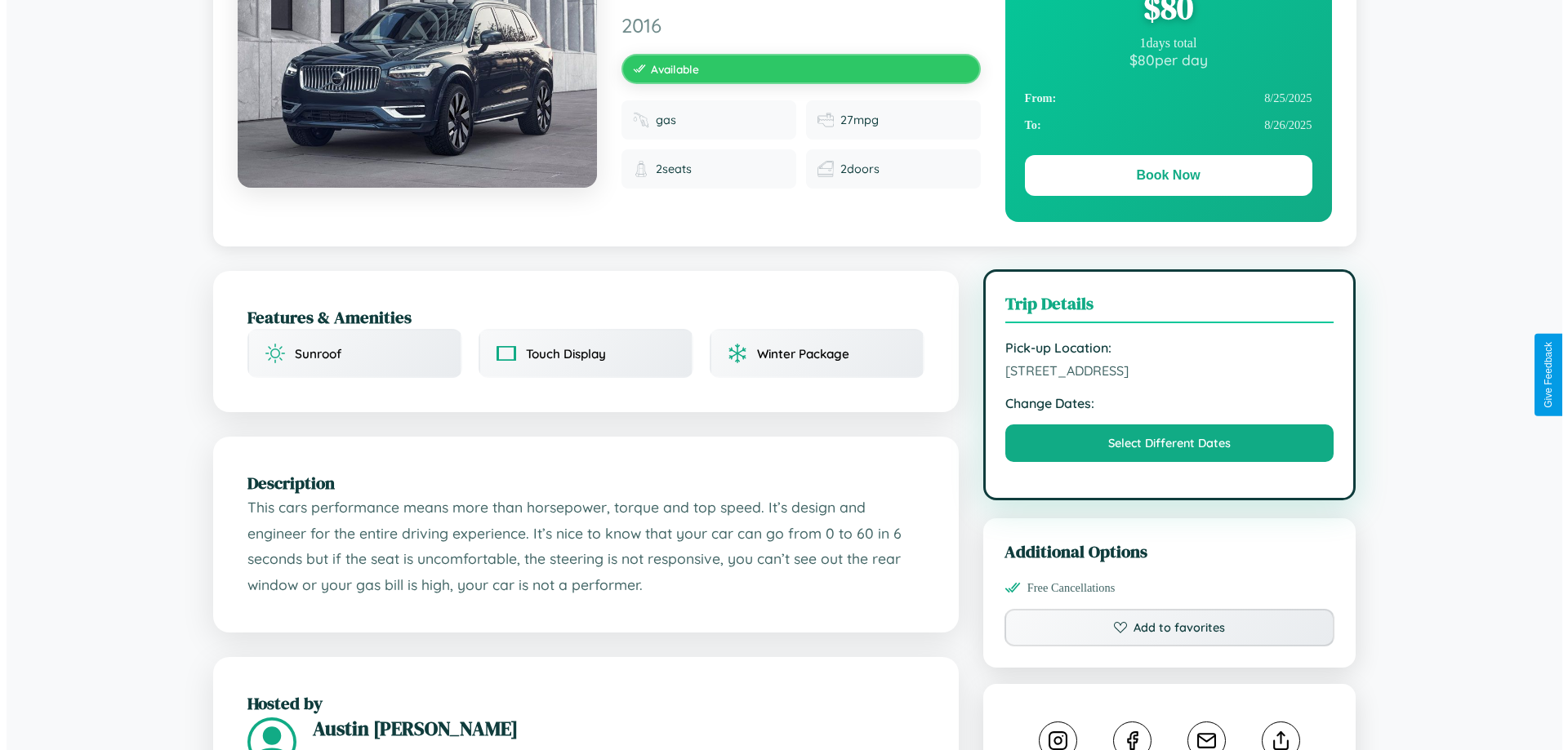
scroll to position [0, 0]
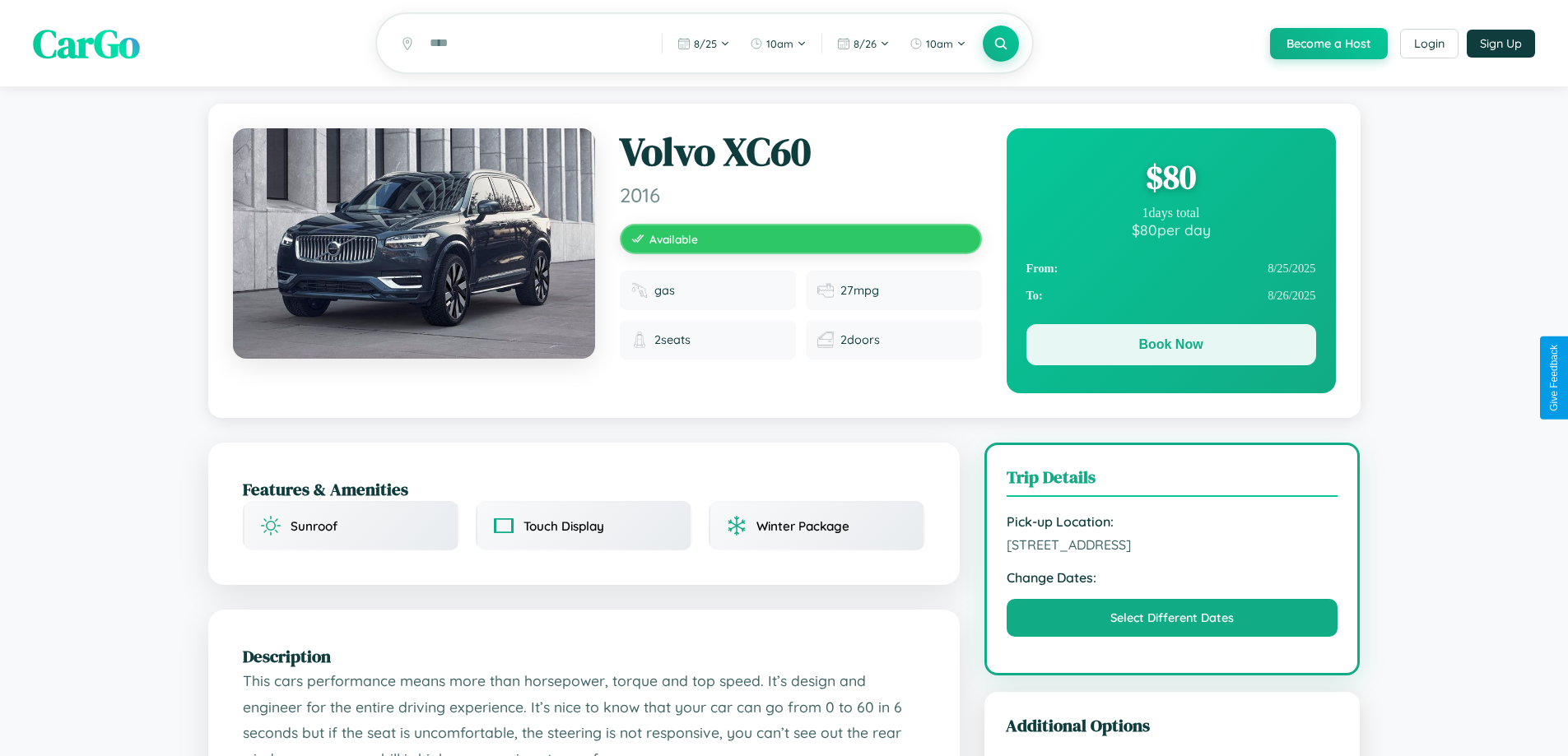
click at [1170, 349] on button "Book Now" at bounding box center [1171, 344] width 290 height 42
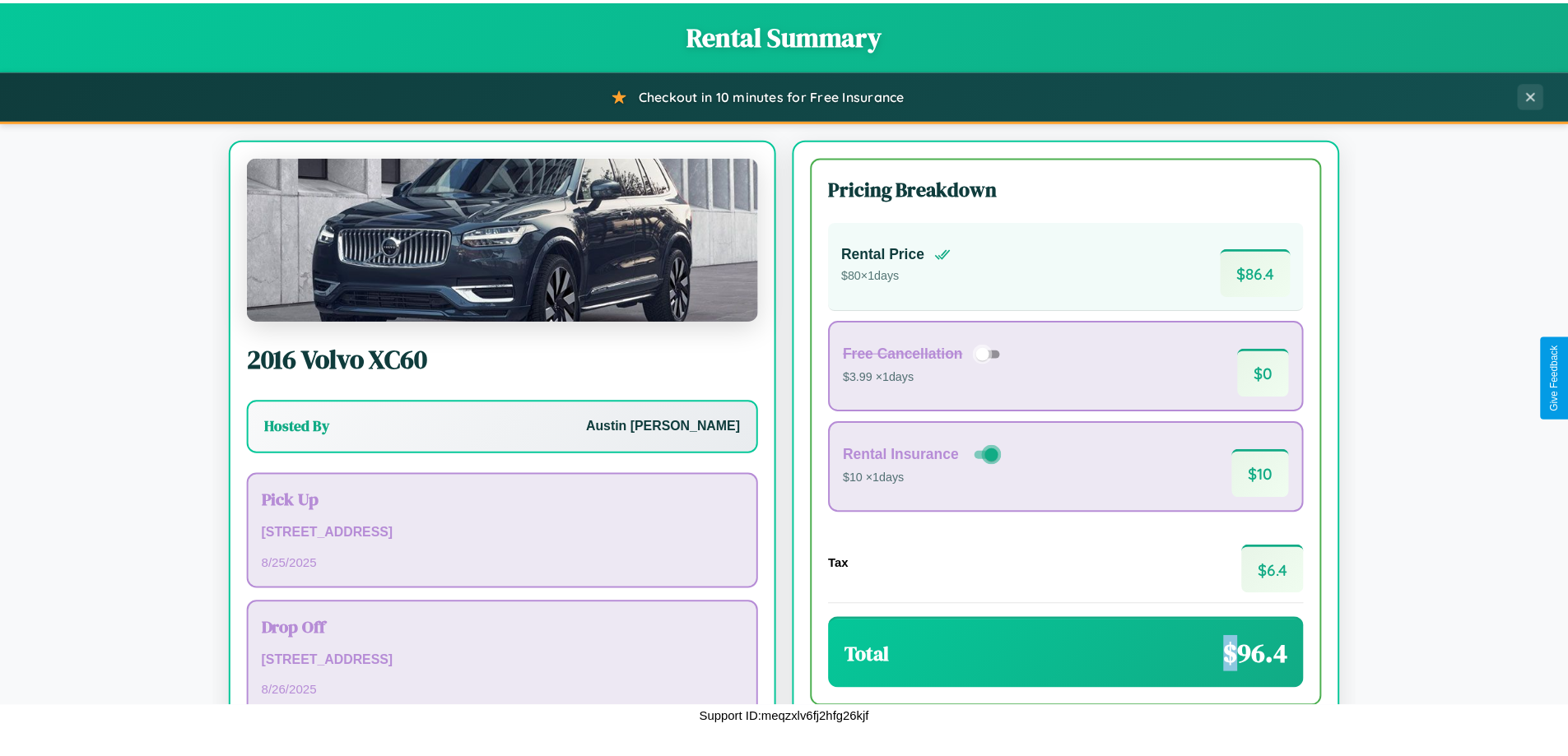
scroll to position [113, 0]
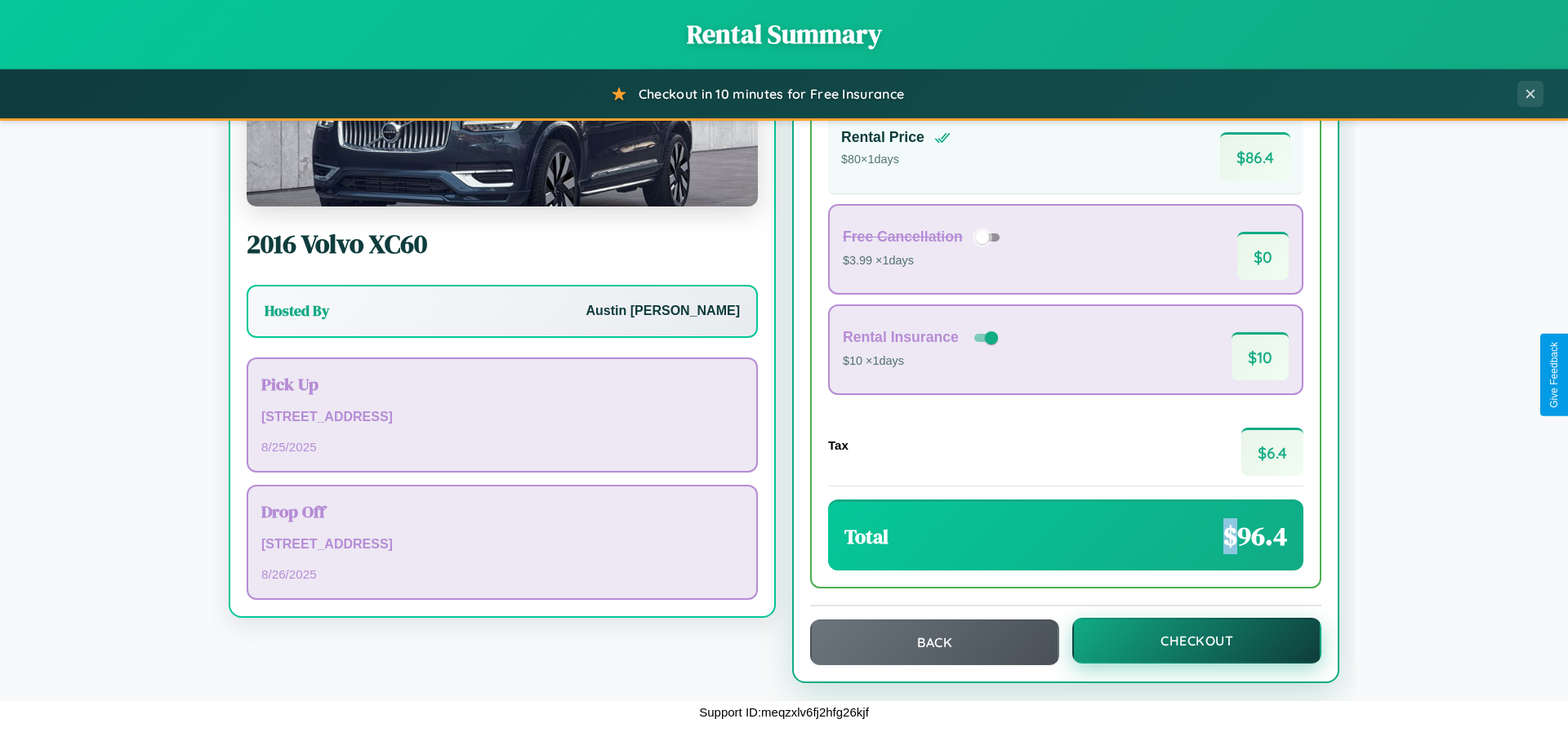
click at [1186, 641] on button "Checkout" at bounding box center [1197, 640] width 249 height 46
